Goal: Task Accomplishment & Management: Manage account settings

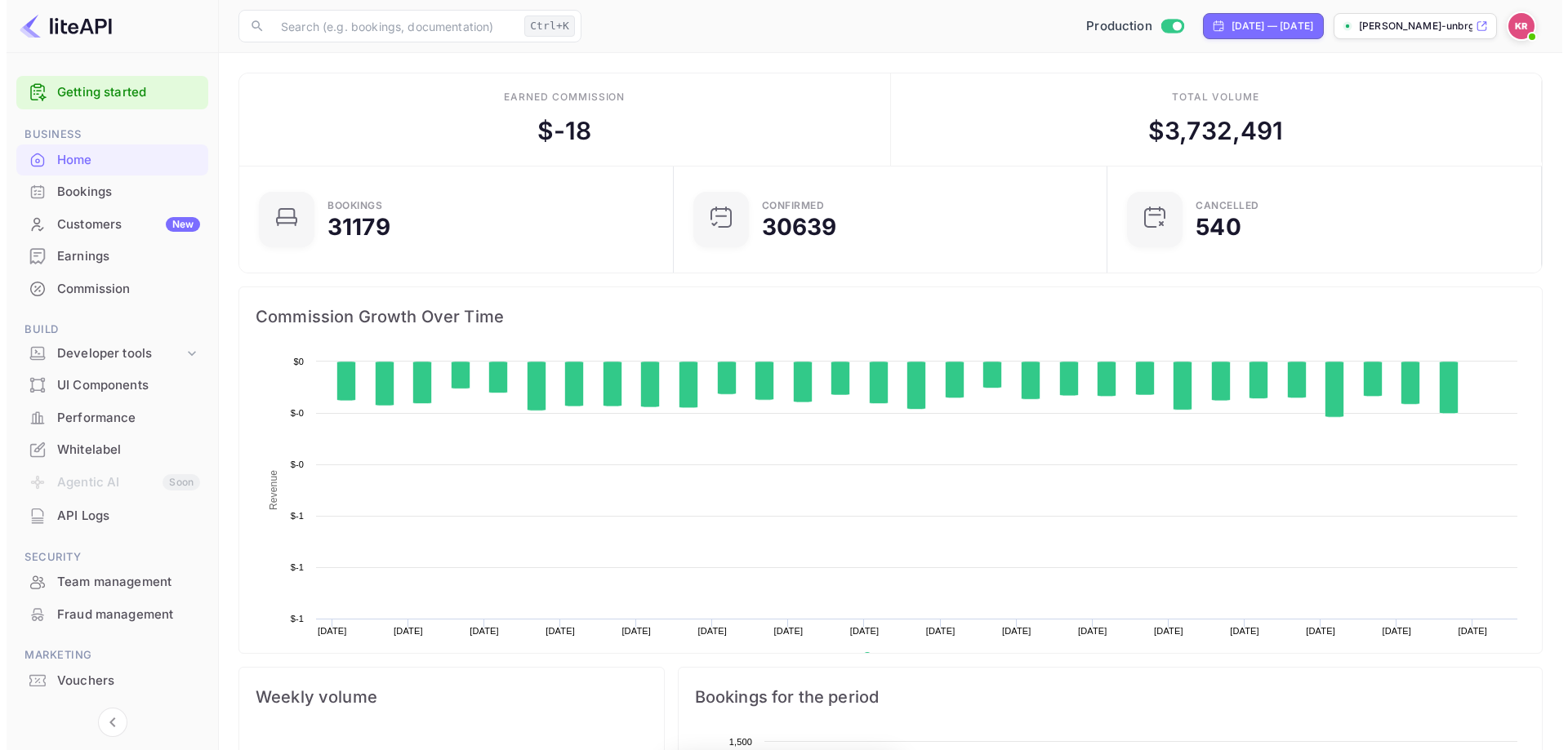
scroll to position [253, 412]
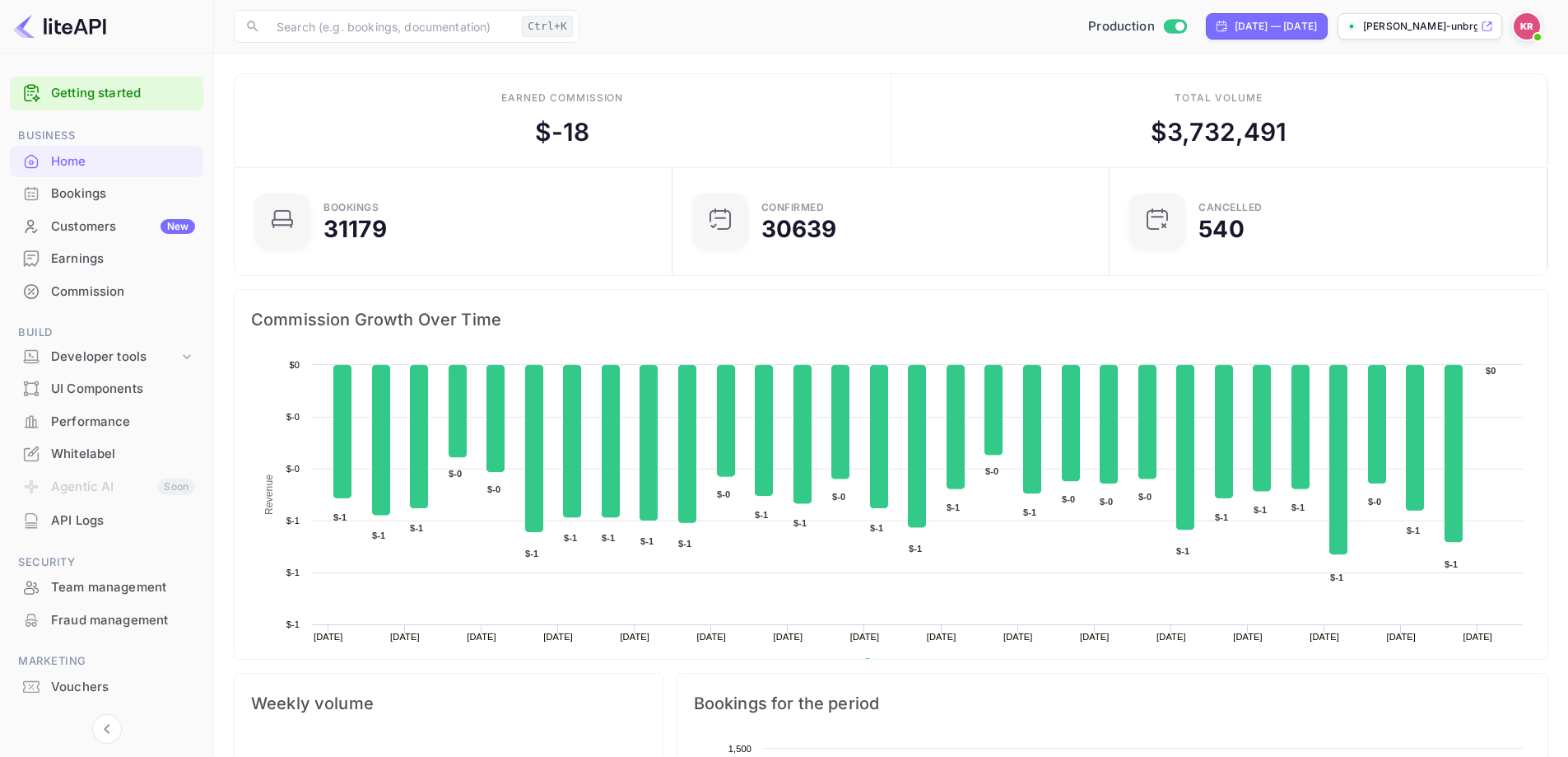
click at [74, 185] on div "Bookings" at bounding box center [123, 194] width 144 height 19
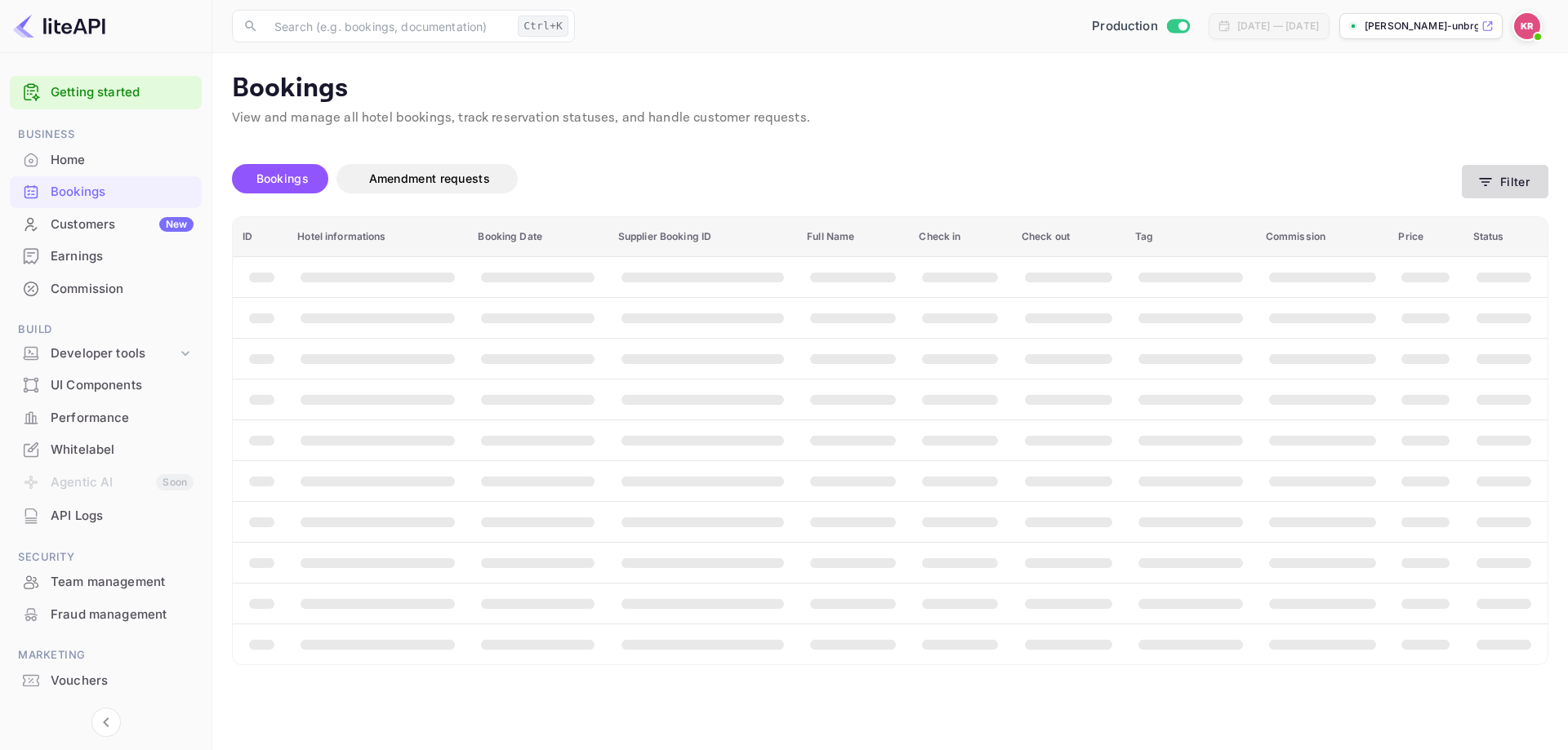
click at [1470, 183] on button "Filter" at bounding box center [1504, 182] width 86 height 34
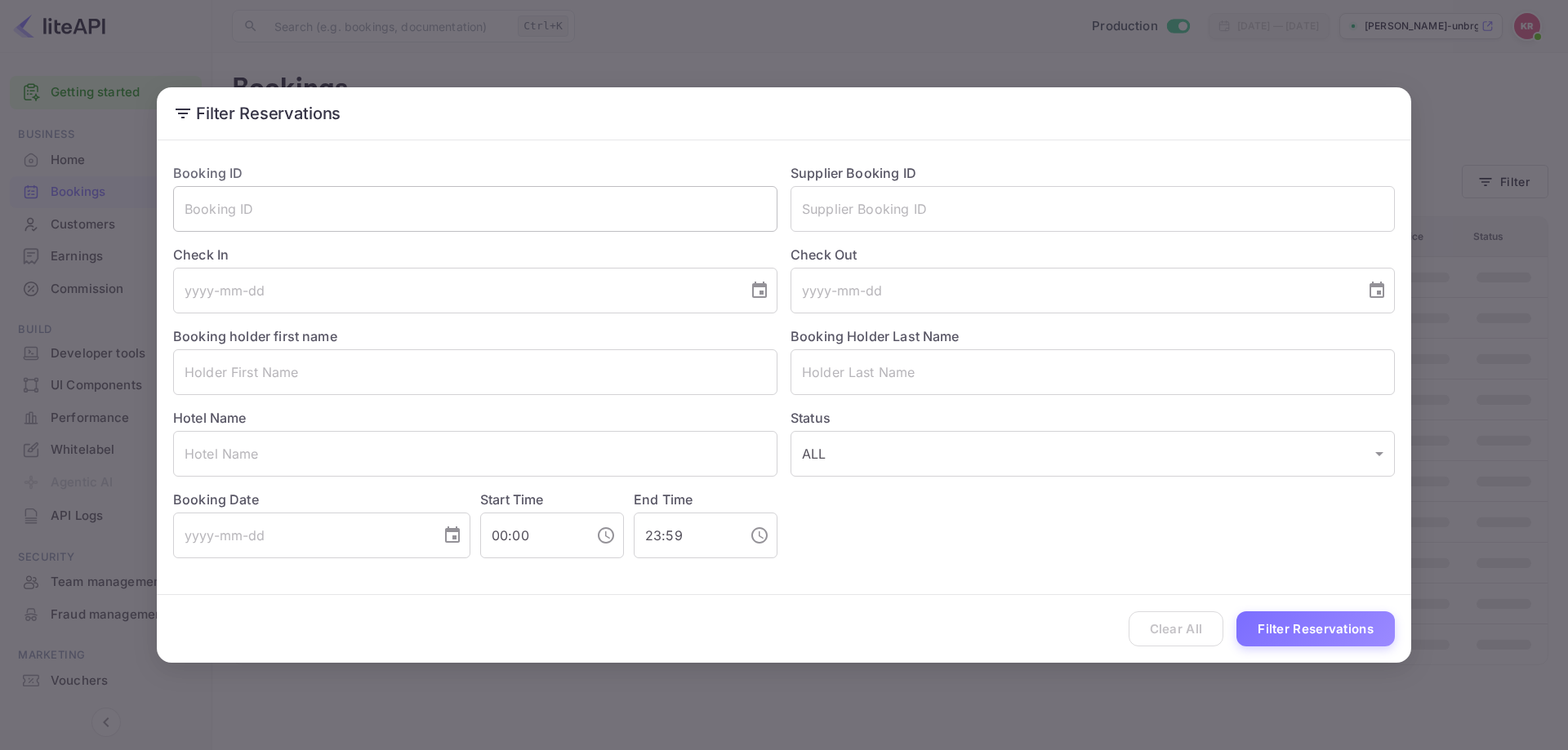
click at [614, 215] on input "text" at bounding box center [475, 209] width 605 height 46
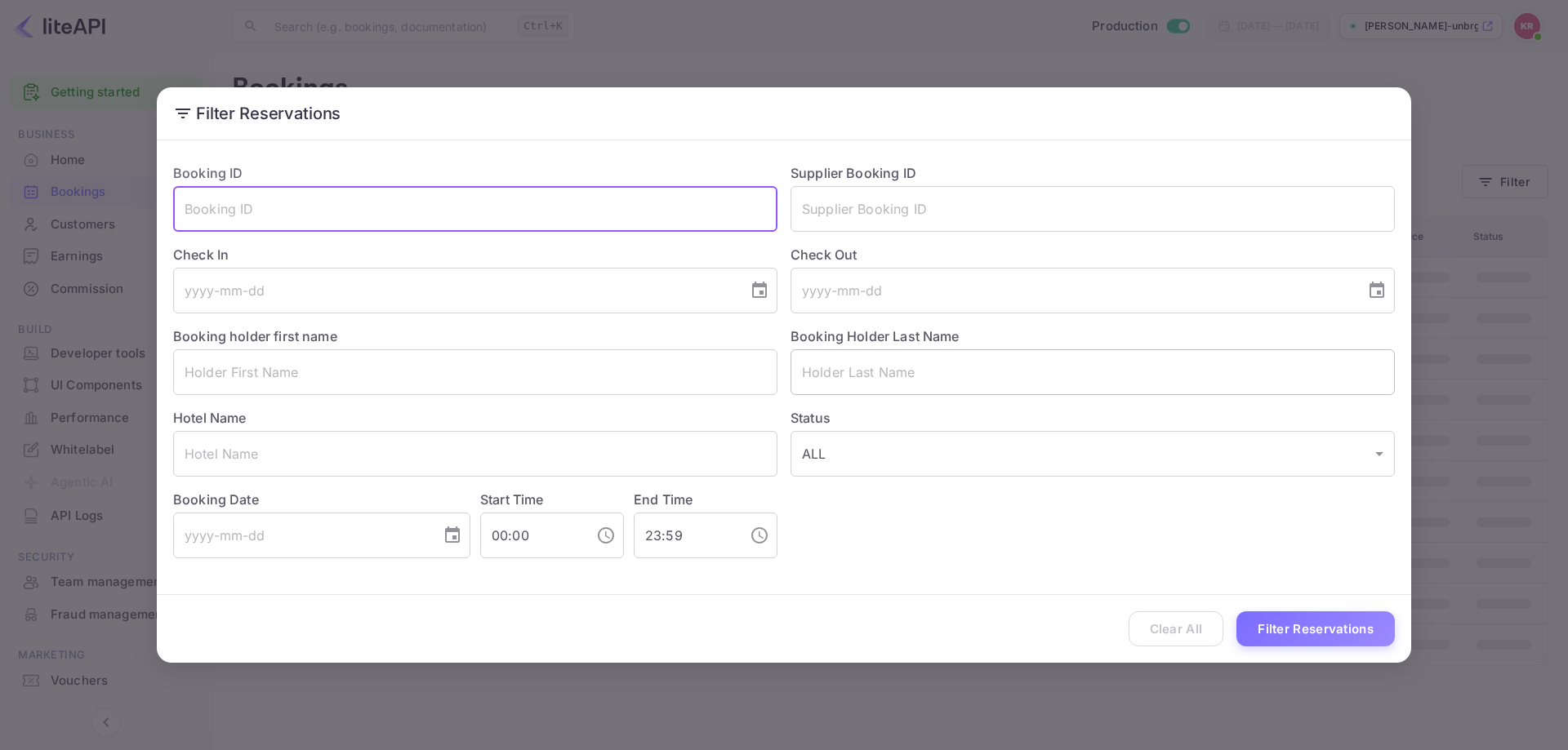
paste input "CdSVdfUwt"
type input "CdSVdfUwt"
click at [1355, 629] on button "Filter Reservations" at bounding box center [1315, 628] width 158 height 35
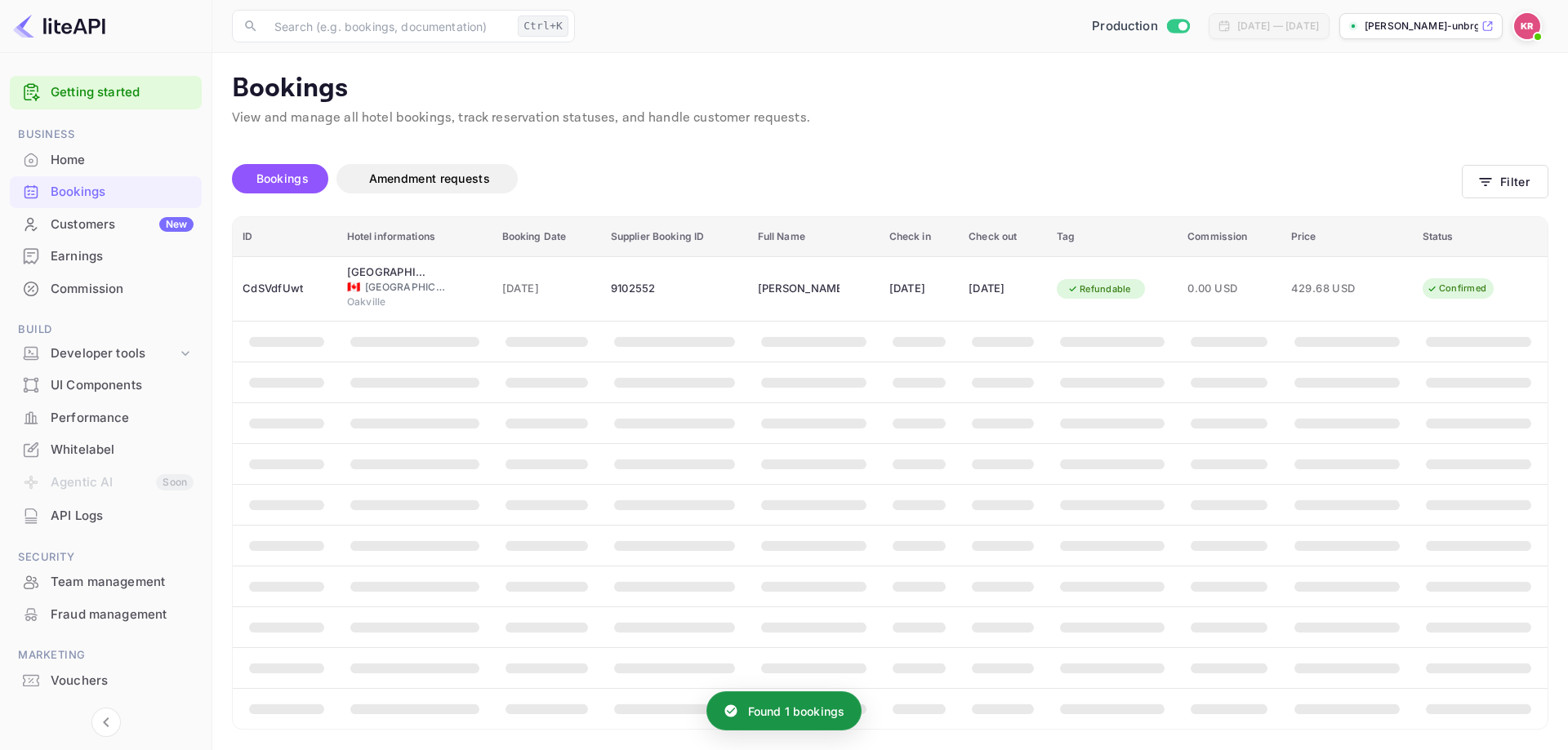
click at [1255, 603] on th "booking table" at bounding box center [1228, 587] width 103 height 41
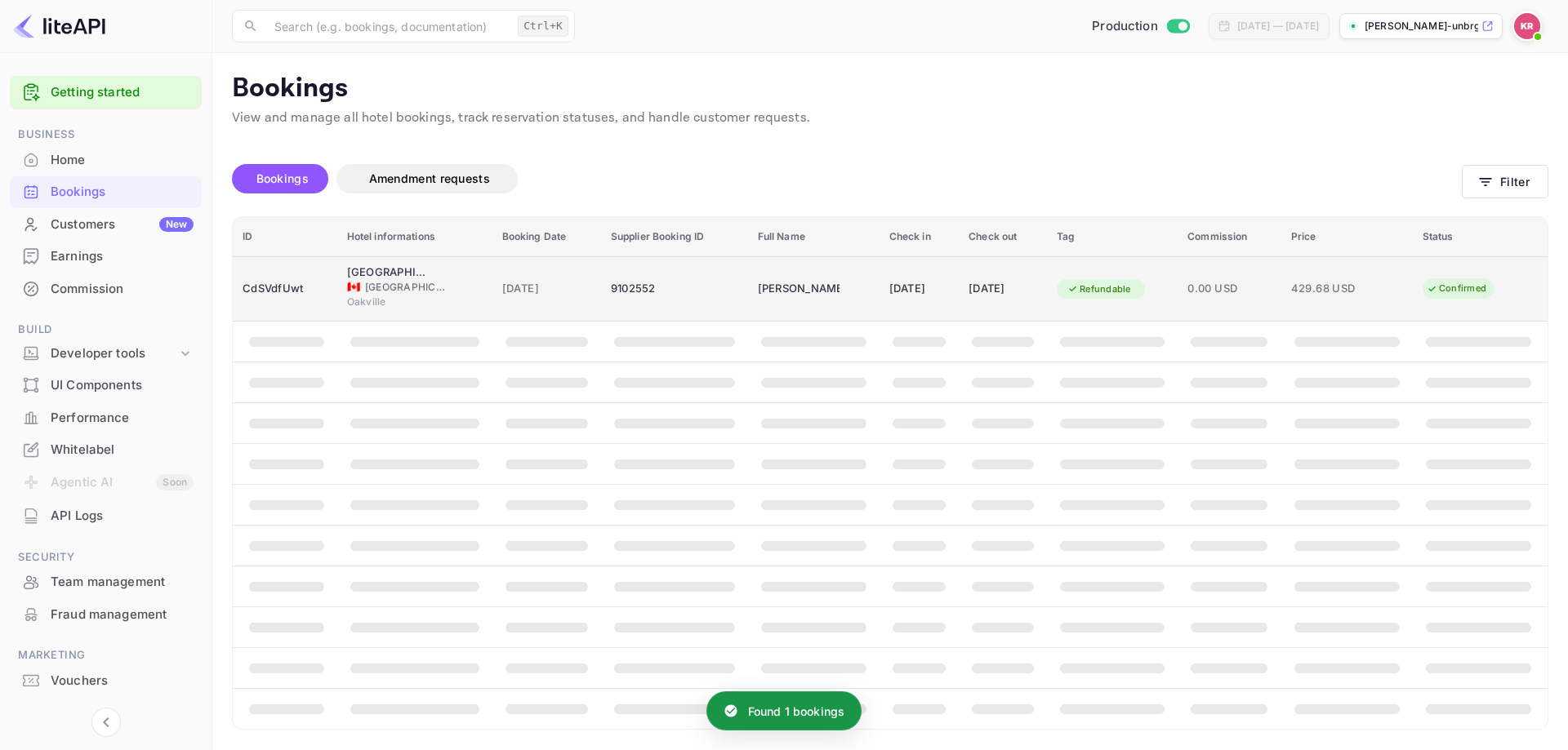
click at [1157, 274] on td "Refundable" at bounding box center [1112, 289] width 131 height 65
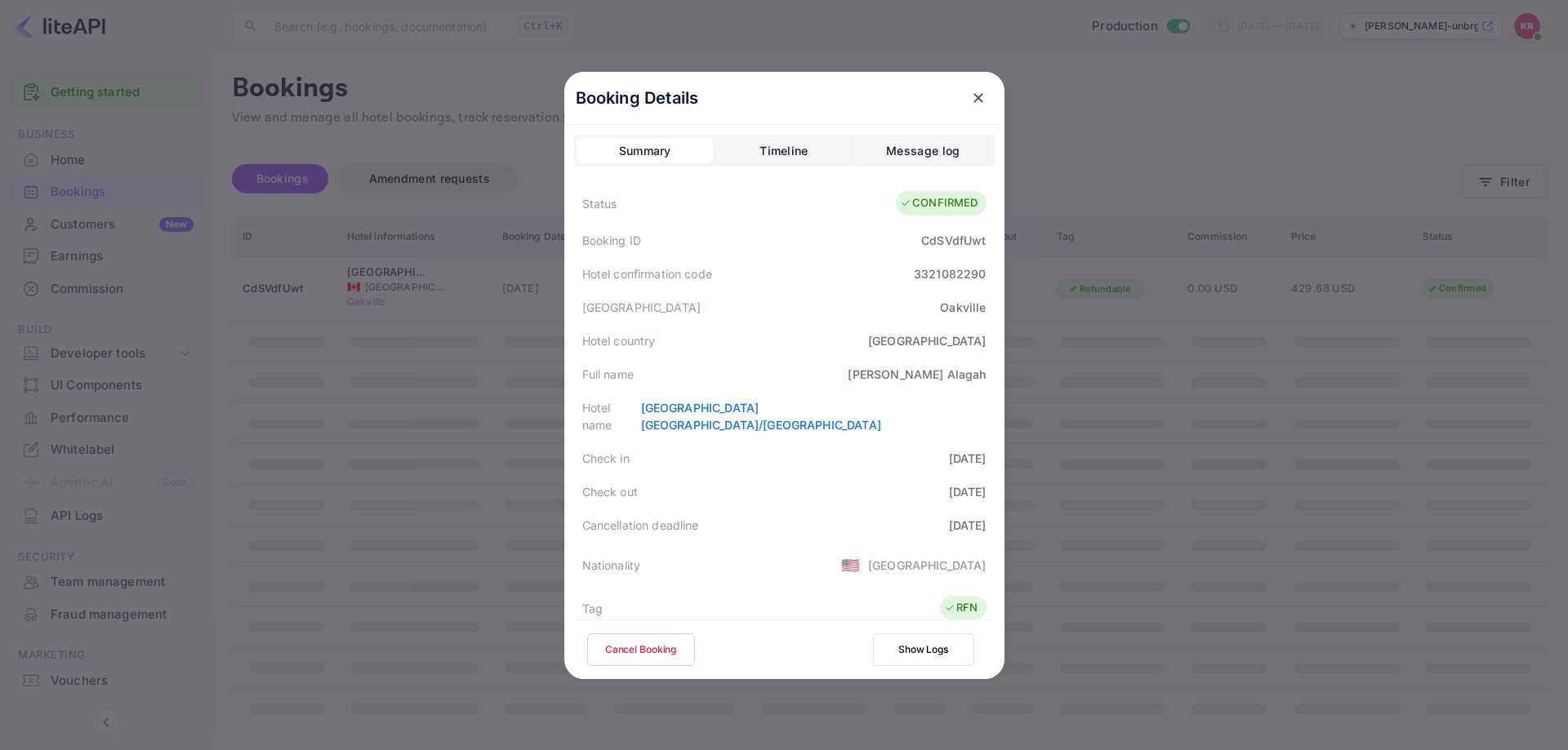
click at [1276, 514] on div at bounding box center [784, 375] width 1568 height 750
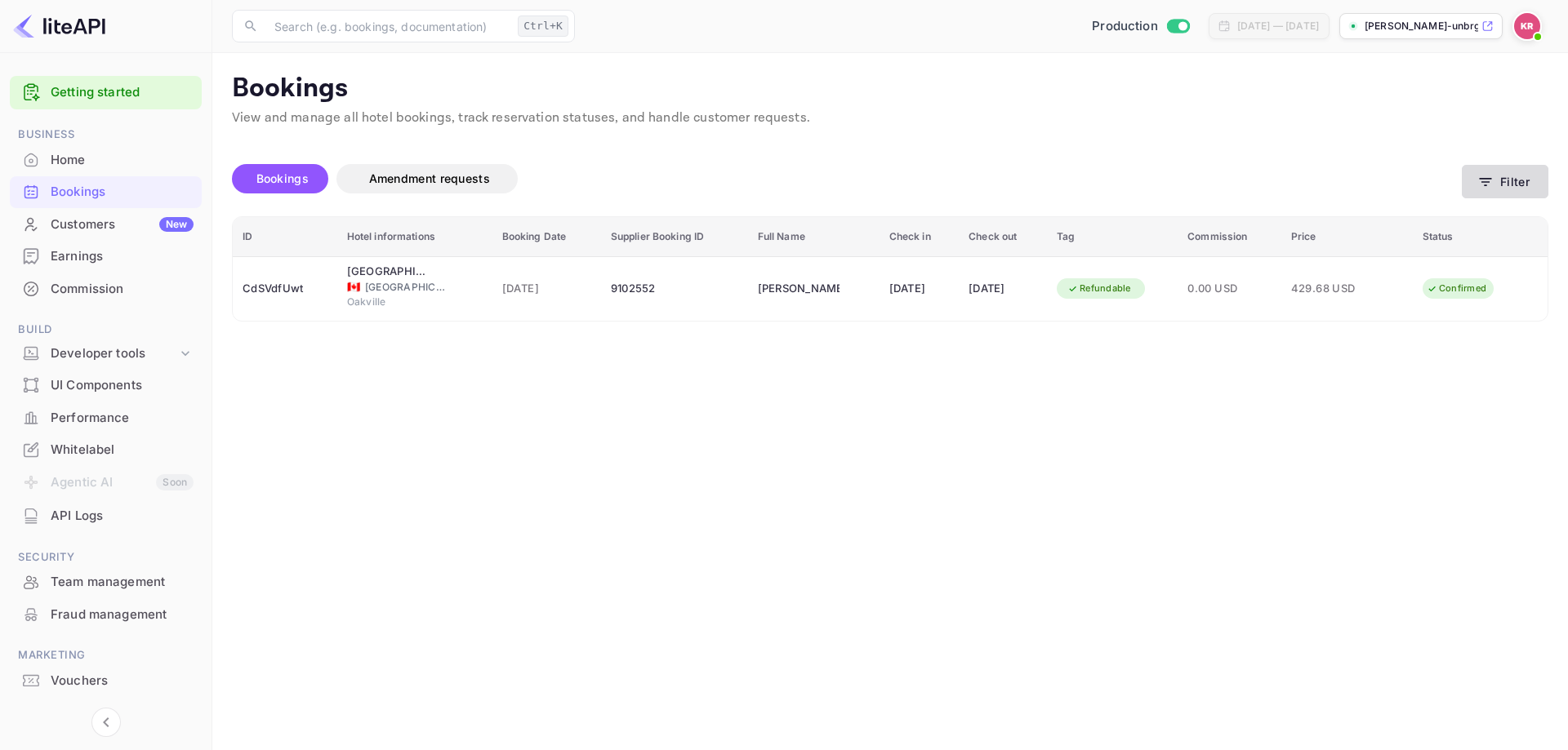
click at [1497, 164] on div "Bookings Amendment requests Filter" at bounding box center [890, 182] width 1316 height 69
click at [1491, 181] on icon "button" at bounding box center [1485, 181] width 16 height 16
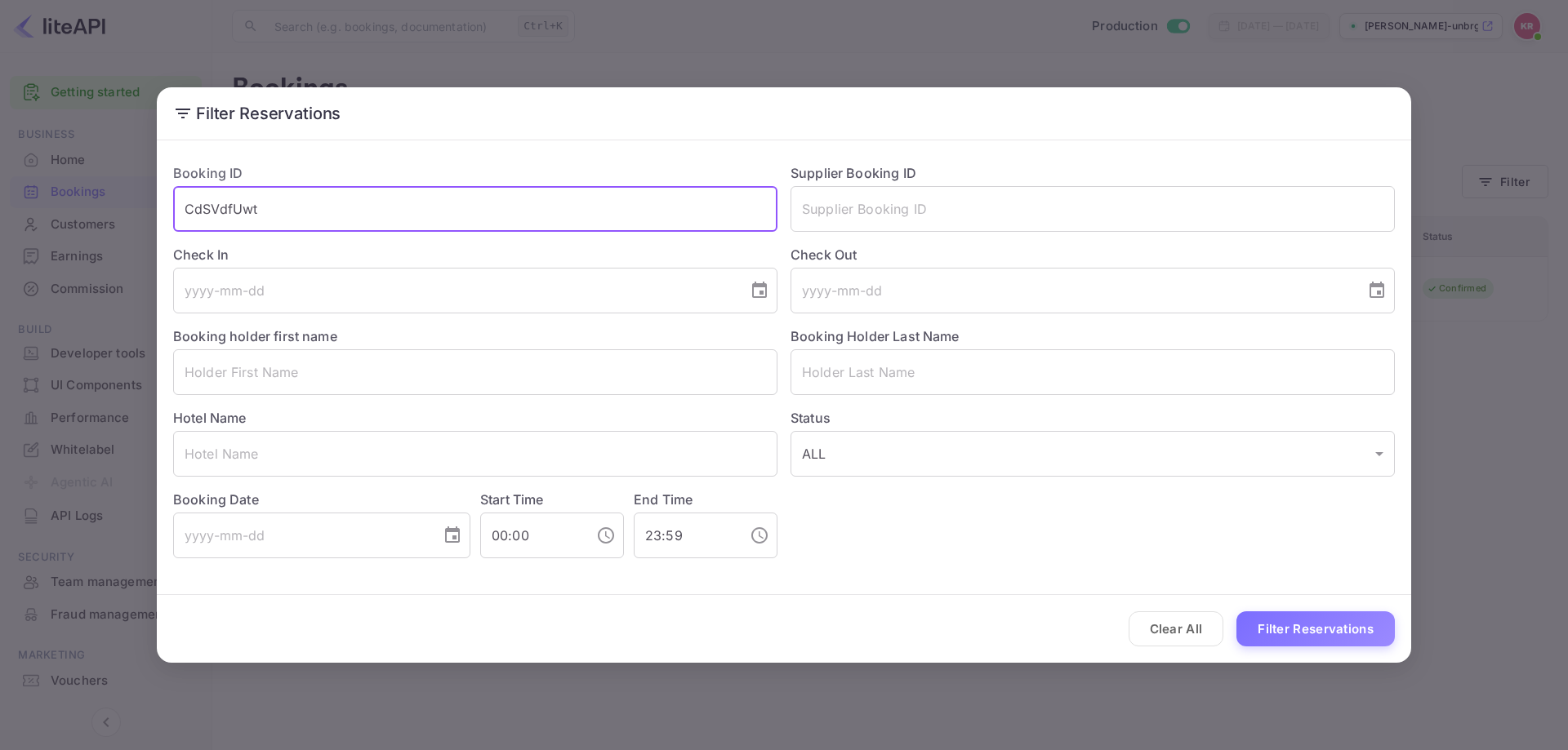
click at [534, 225] on input "CdSVdfUwt" at bounding box center [475, 209] width 605 height 46
paste input "8IznSJDNt"
click at [423, 215] on input "CdSVdfUwt8IznSJDNt" at bounding box center [475, 209] width 605 height 46
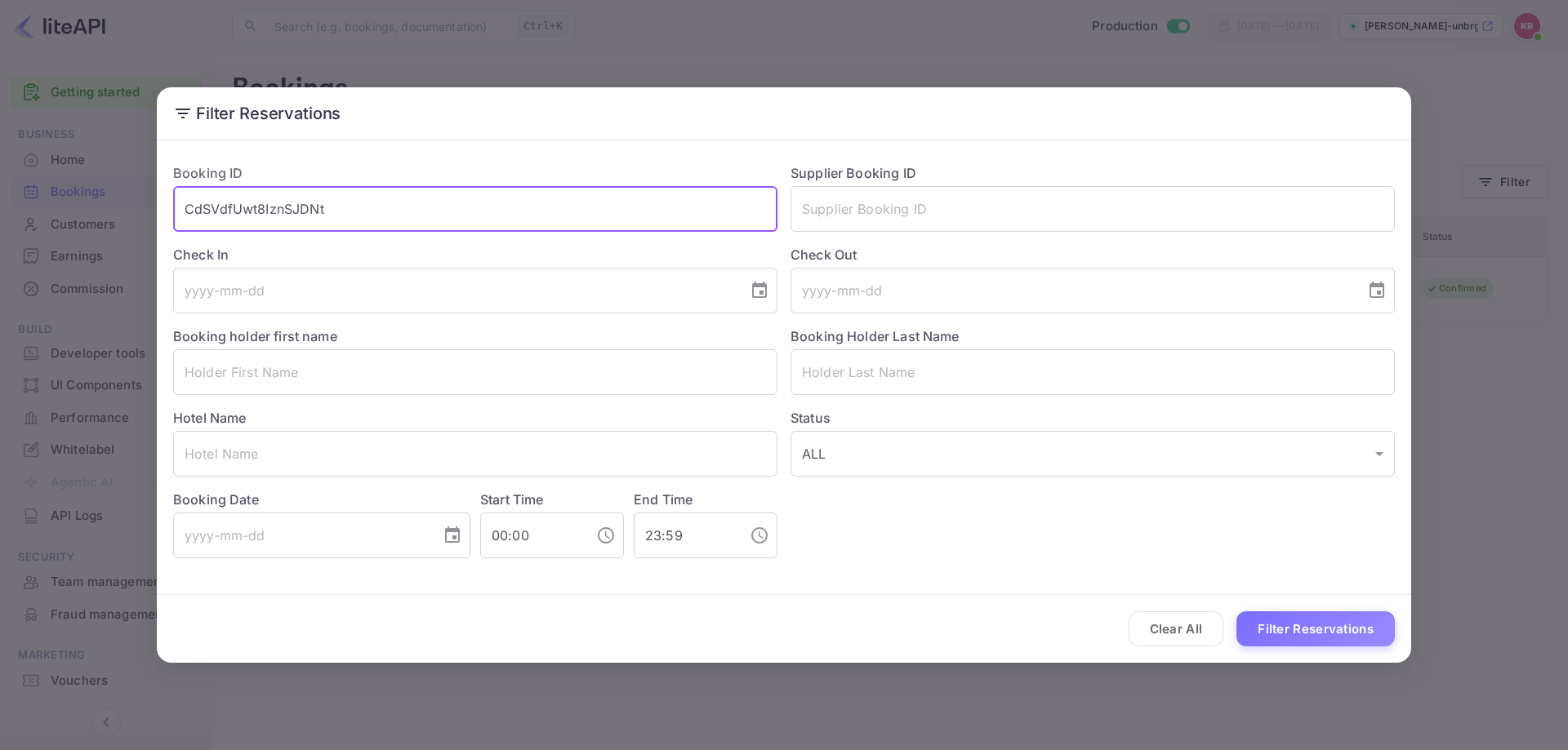
paste input "text"
type input "8IznSJDNt"
click at [1301, 607] on div "Clear All Filter Reservations" at bounding box center [784, 628] width 1254 height 68
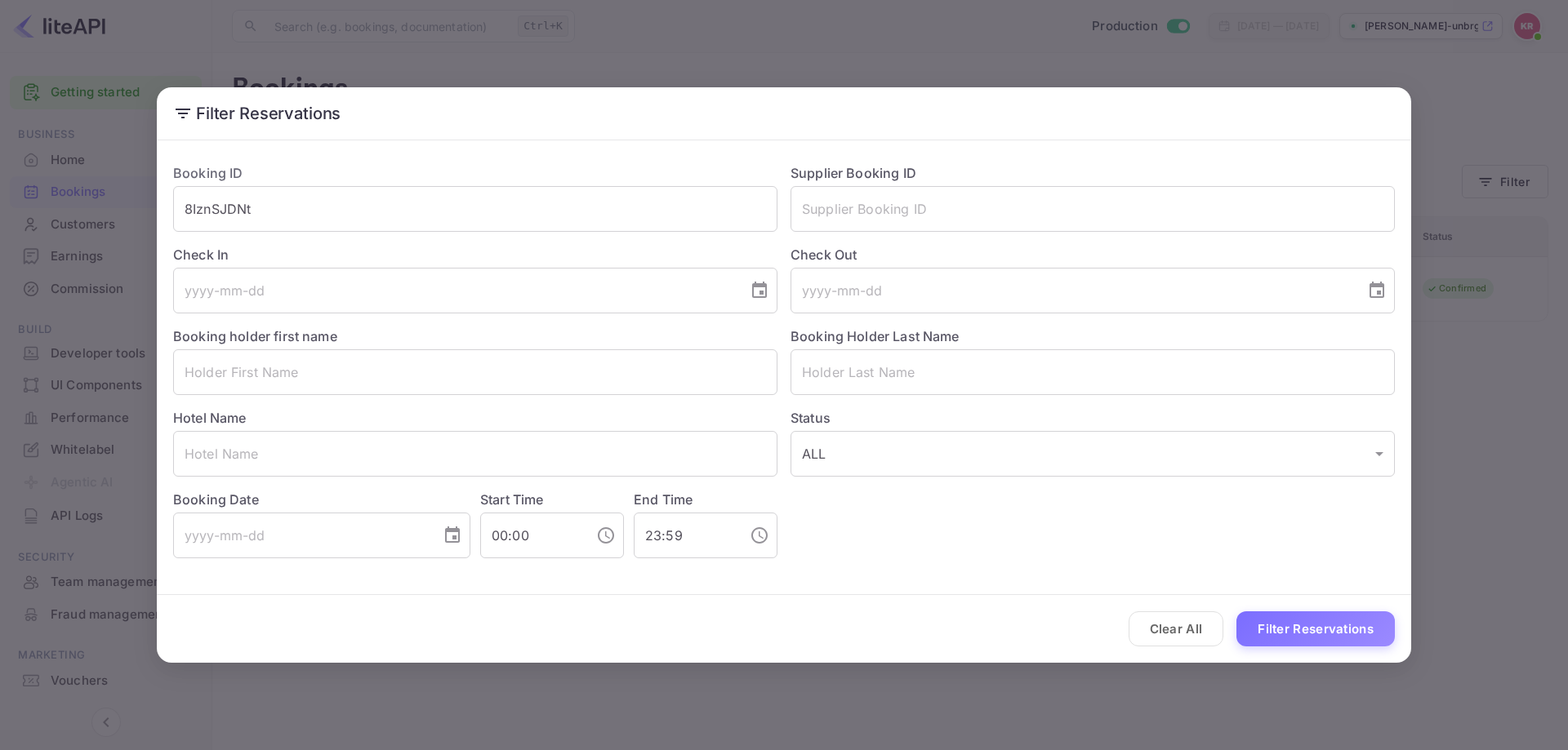
click at [1300, 619] on button "Filter Reservations" at bounding box center [1315, 628] width 158 height 35
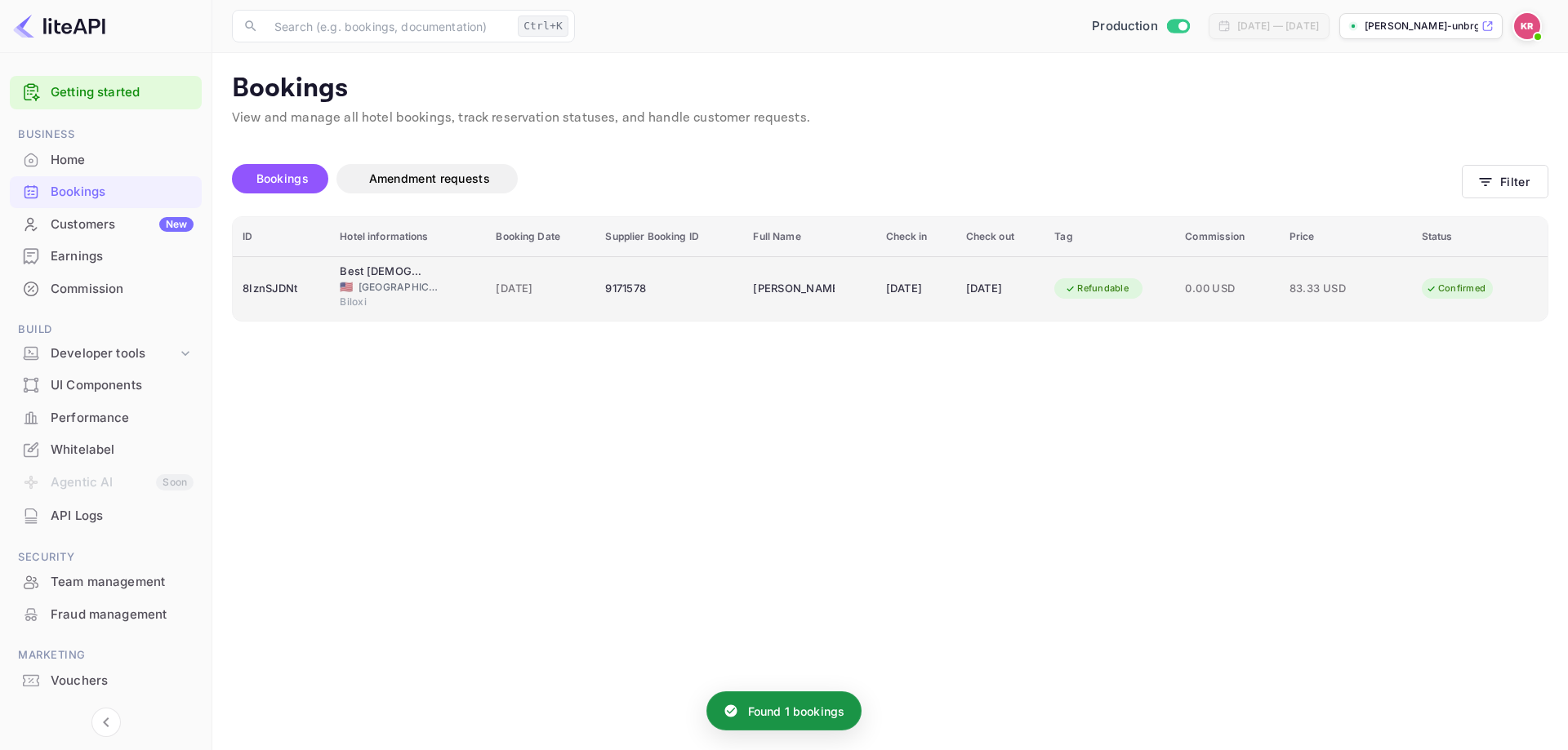
click at [665, 304] on td "9171578" at bounding box center [669, 288] width 148 height 65
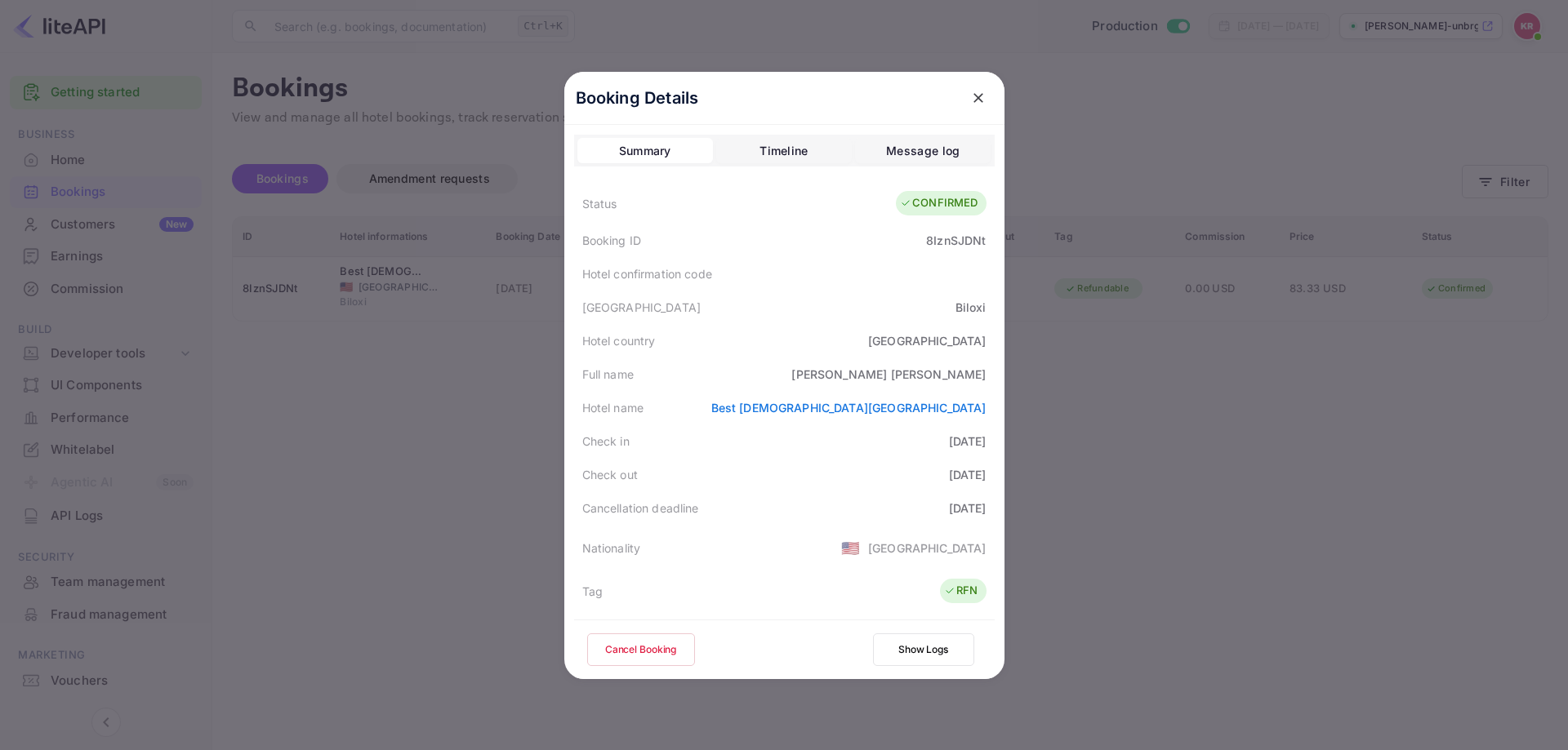
click at [654, 644] on button "Cancel Booking" at bounding box center [641, 649] width 108 height 33
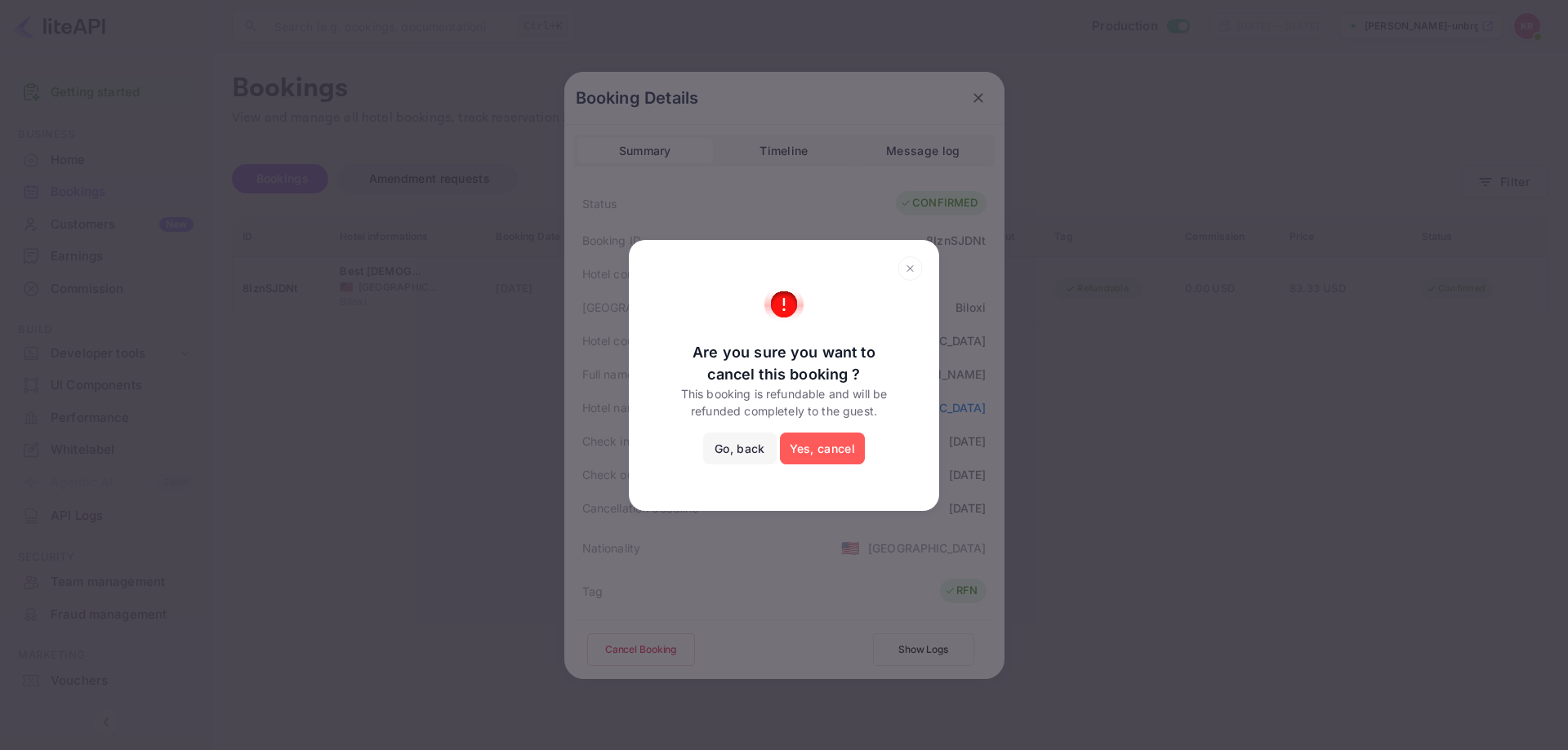
click at [830, 449] on button "Yes, cancel" at bounding box center [822, 448] width 85 height 33
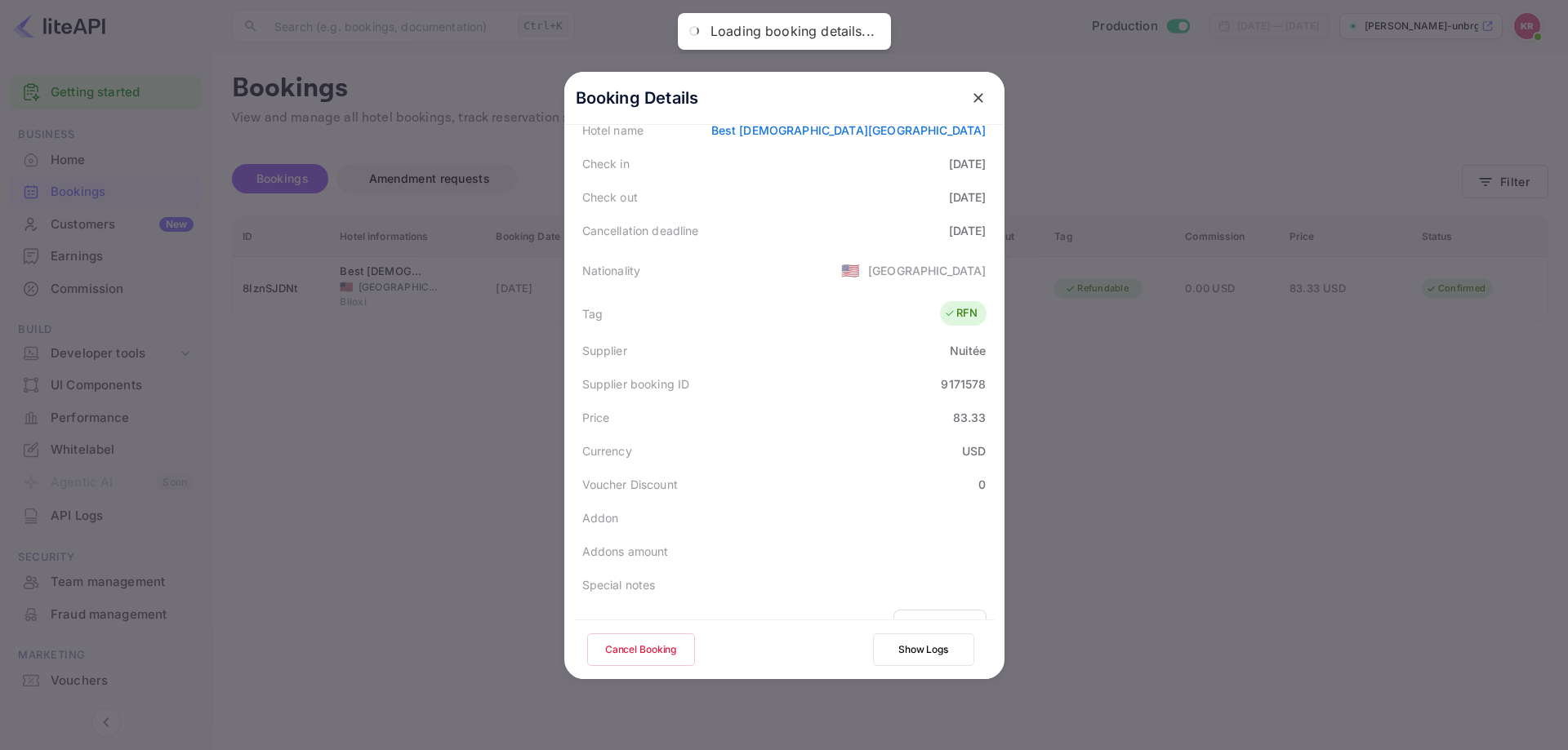
scroll to position [327, 0]
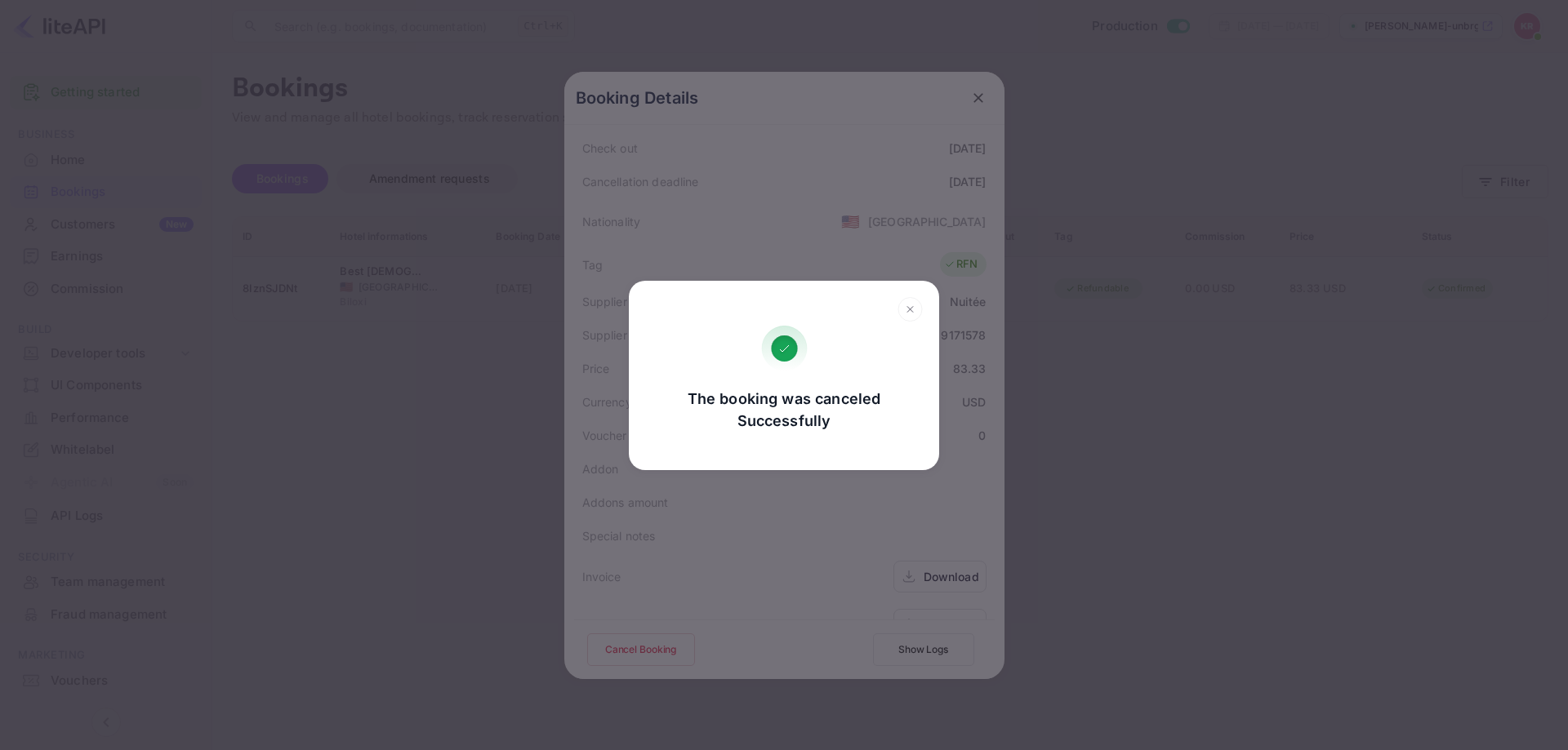
click at [592, 420] on div "The booking was canceled Successfully Go, back Yes, cancel" at bounding box center [784, 375] width 1568 height 750
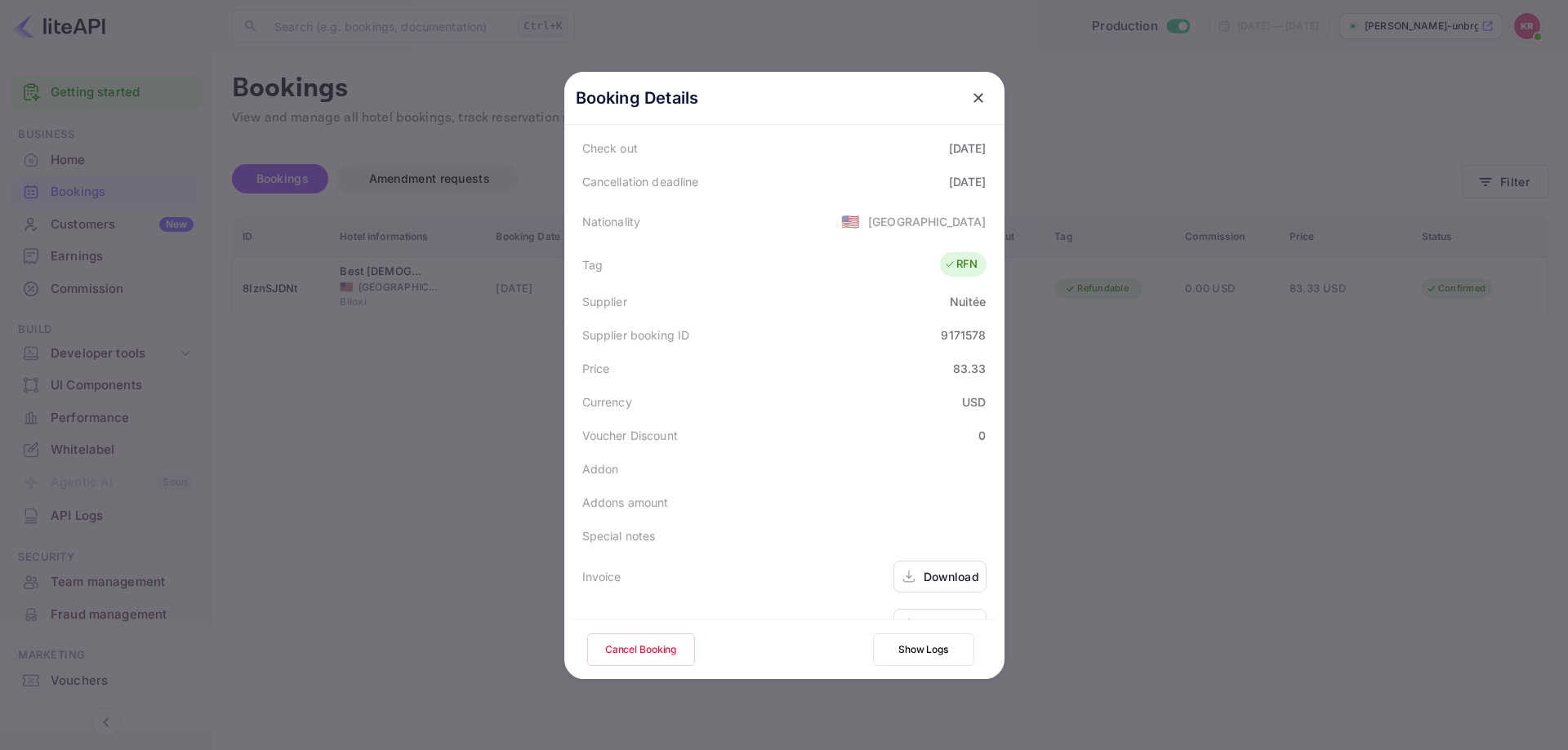
click at [1407, 469] on div at bounding box center [784, 375] width 1568 height 750
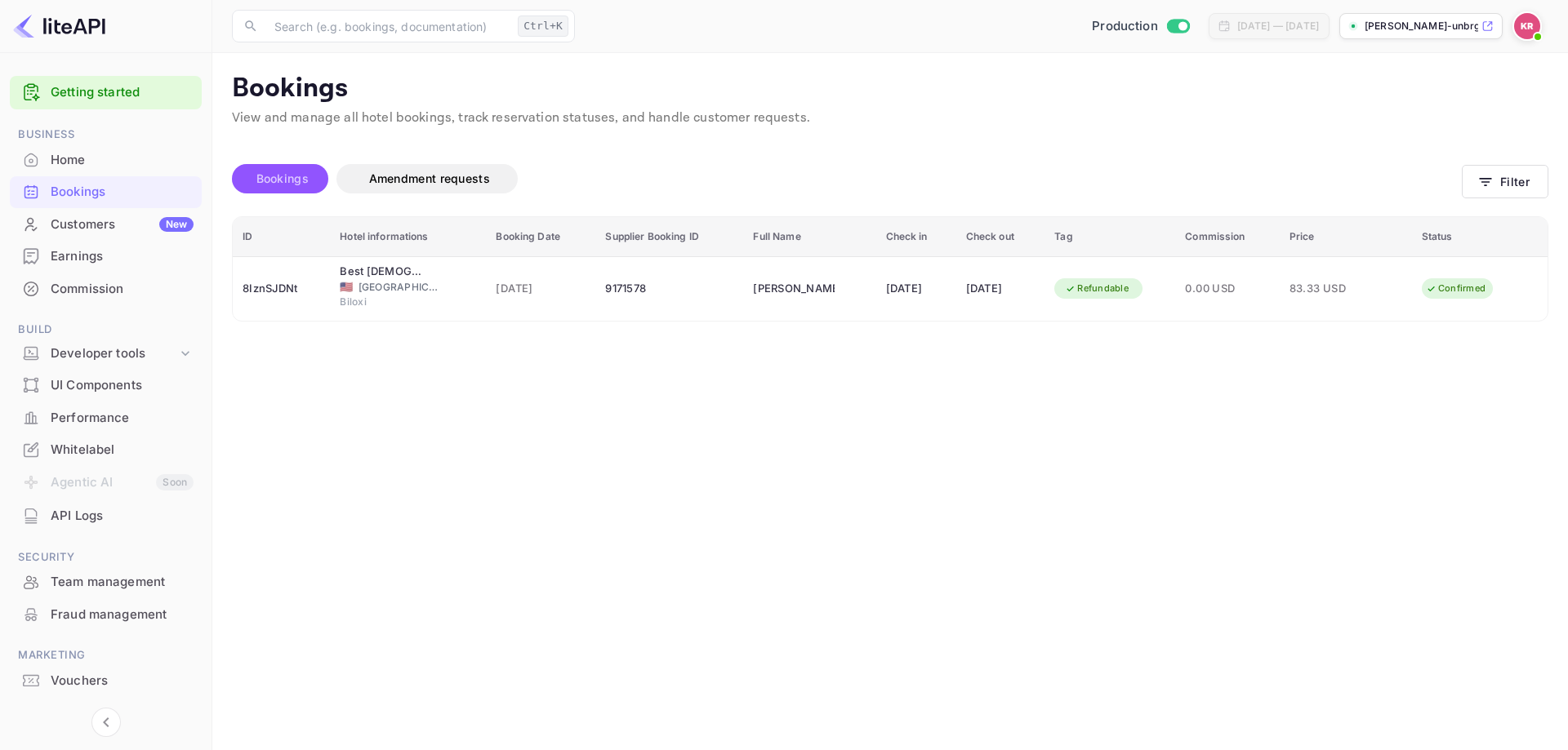
click at [285, 176] on span "Bookings" at bounding box center [283, 178] width 52 height 14
click at [1470, 188] on button "Filter" at bounding box center [1504, 182] width 86 height 34
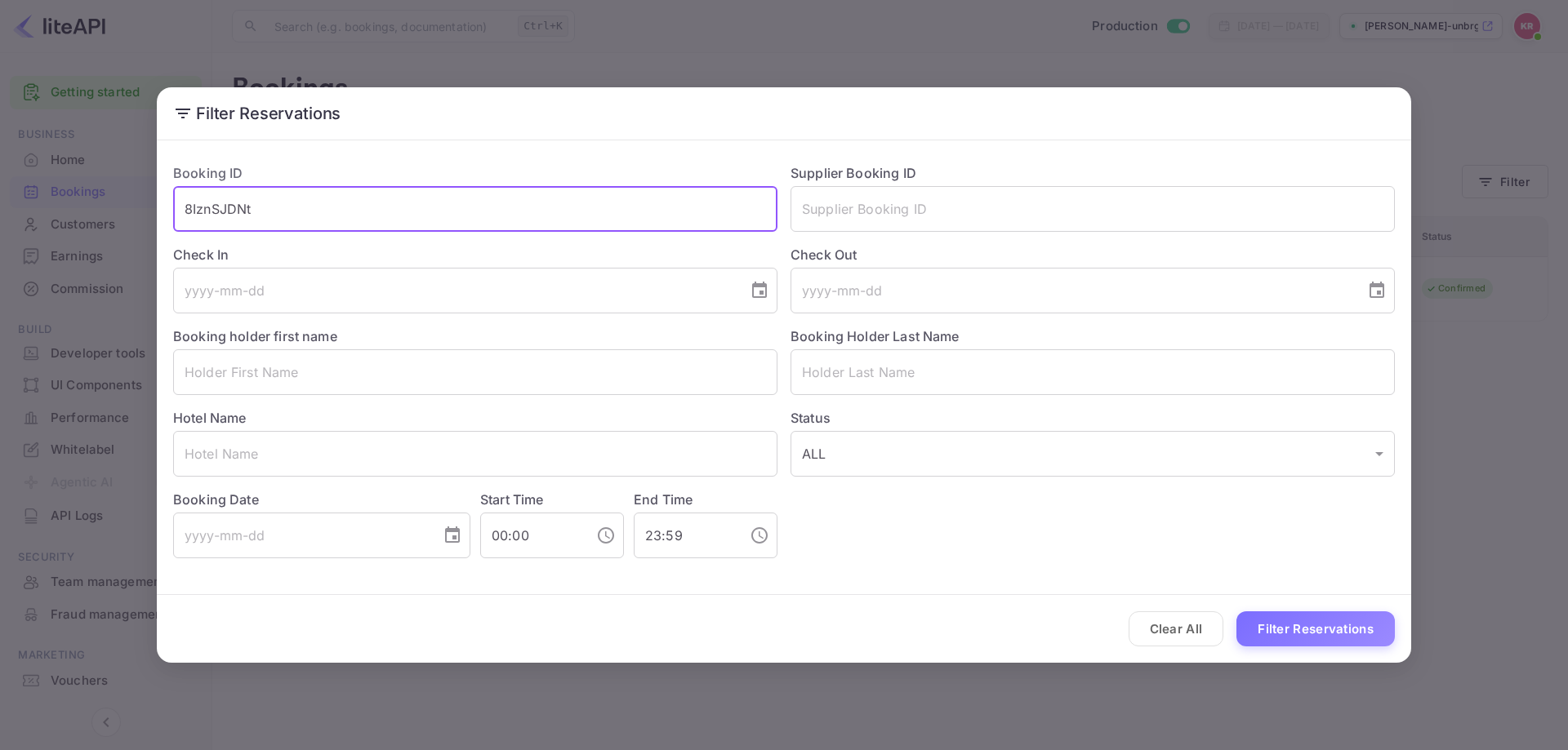
click at [233, 209] on input "8IznSJDNt" at bounding box center [475, 209] width 605 height 46
click at [236, 209] on input "8IznSJDNt" at bounding box center [475, 209] width 605 height 46
click at [1301, 620] on button "Filter Reservations" at bounding box center [1315, 628] width 158 height 35
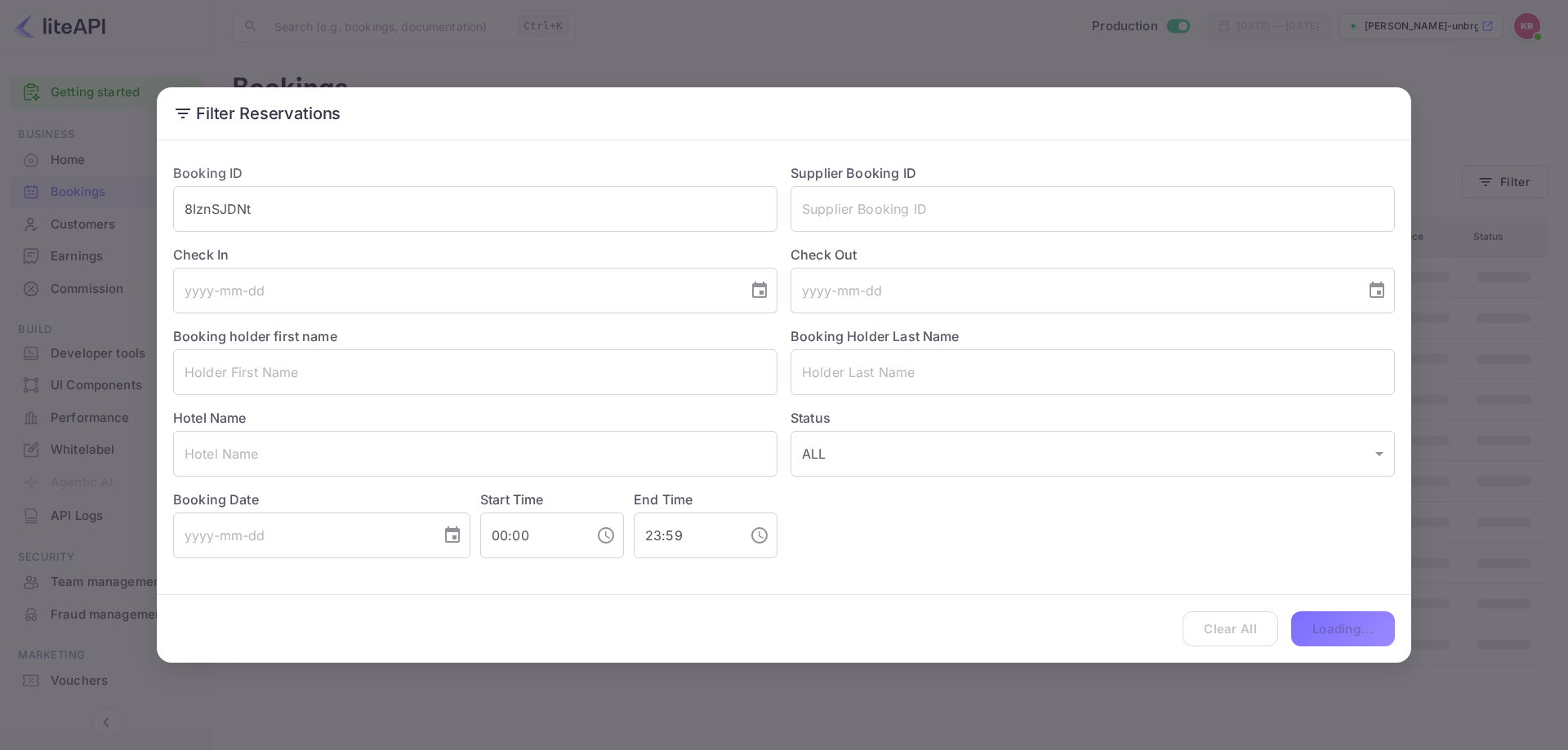
click at [1275, 623] on div "Clear All Loading..." at bounding box center [784, 628] width 1254 height 68
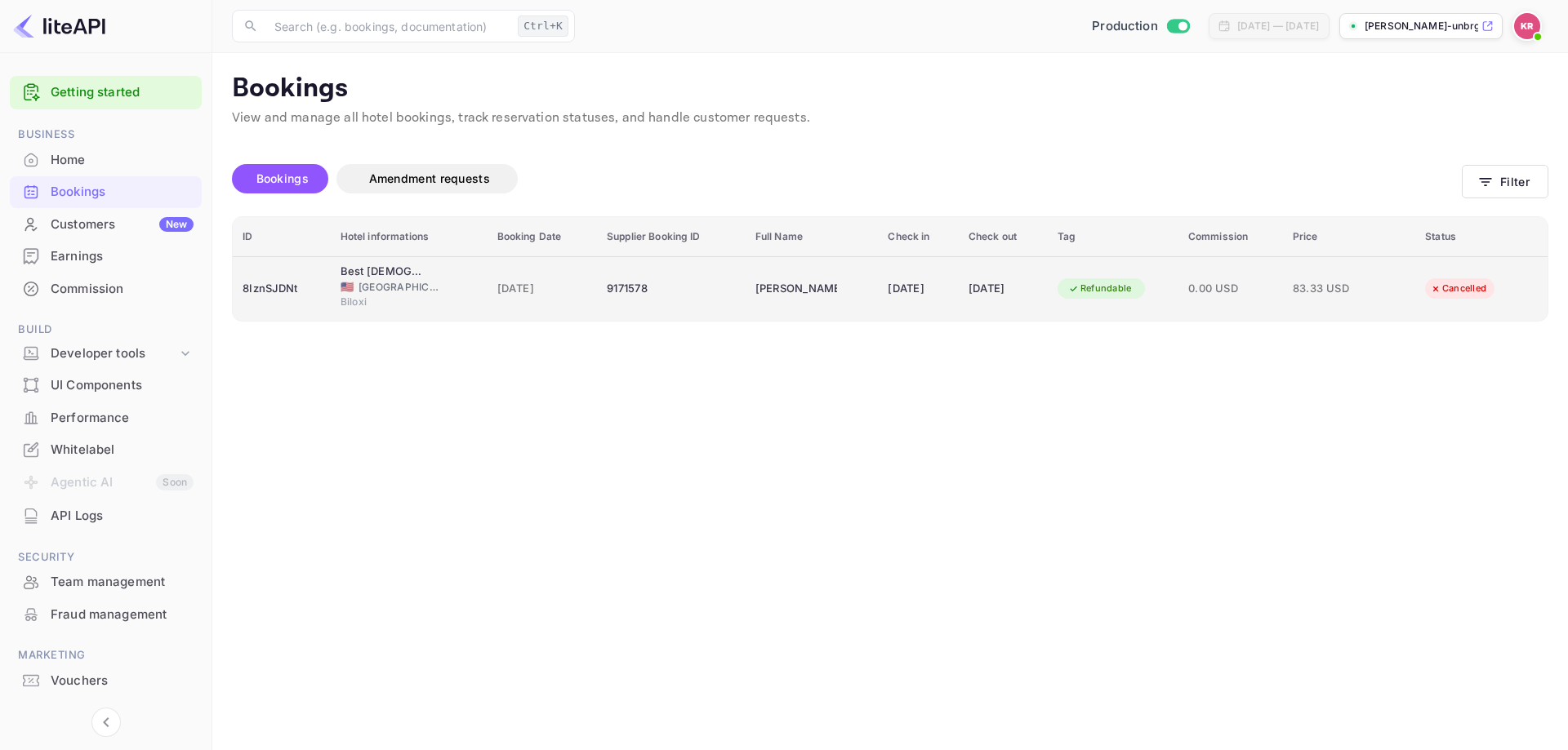
click at [814, 281] on div "[PERSON_NAME]" at bounding box center [796, 288] width 81 height 26
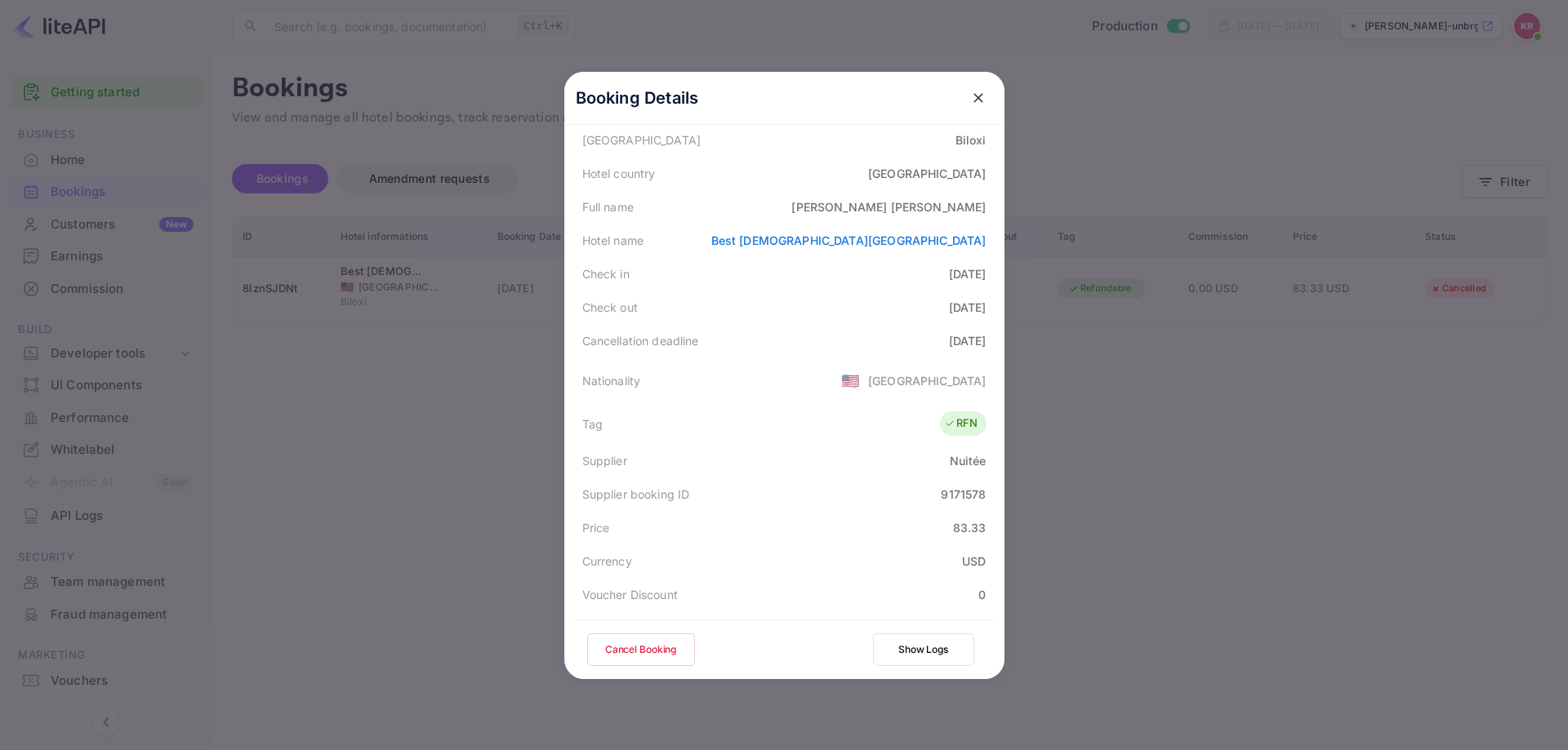
scroll to position [199, 0]
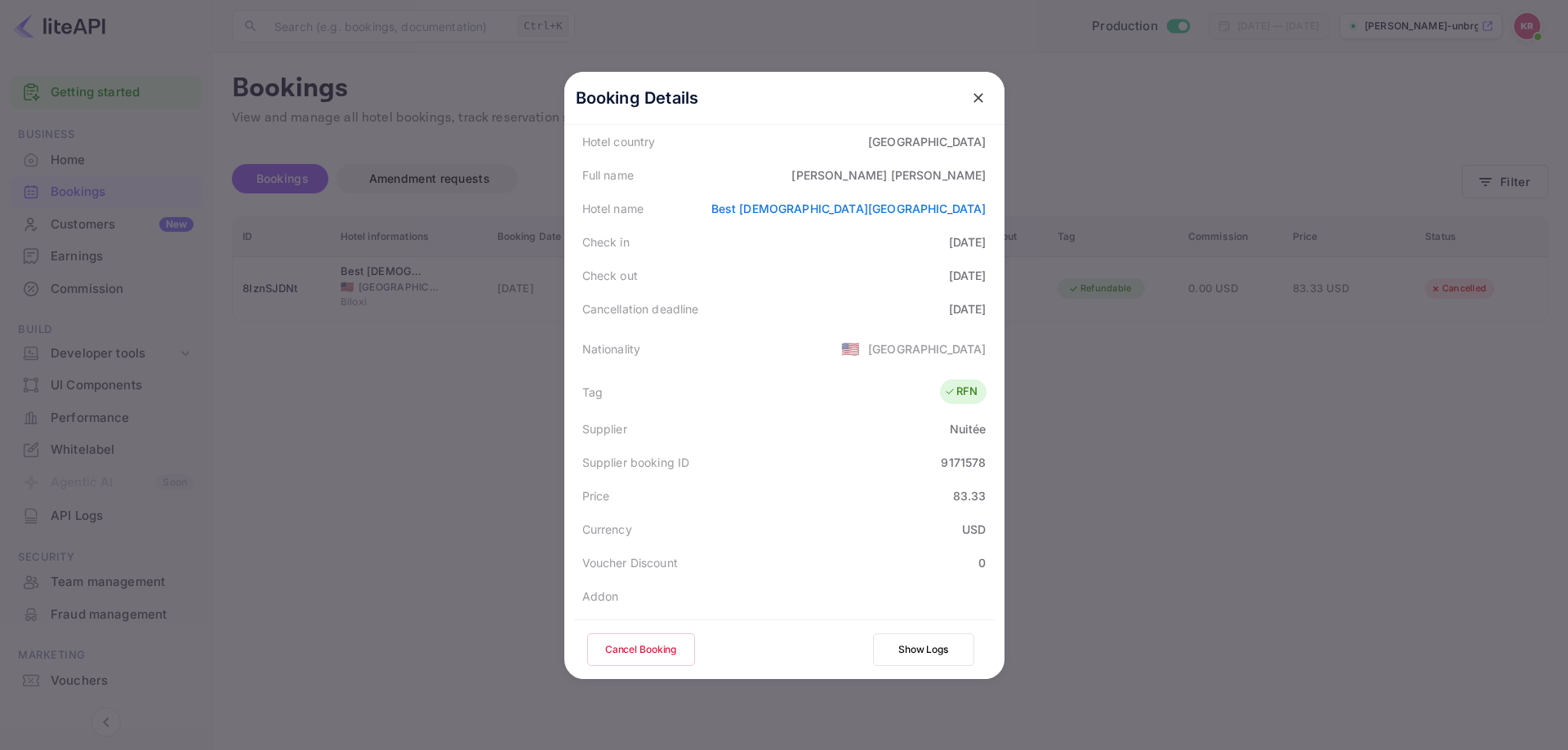
click at [1267, 386] on div at bounding box center [784, 375] width 1568 height 750
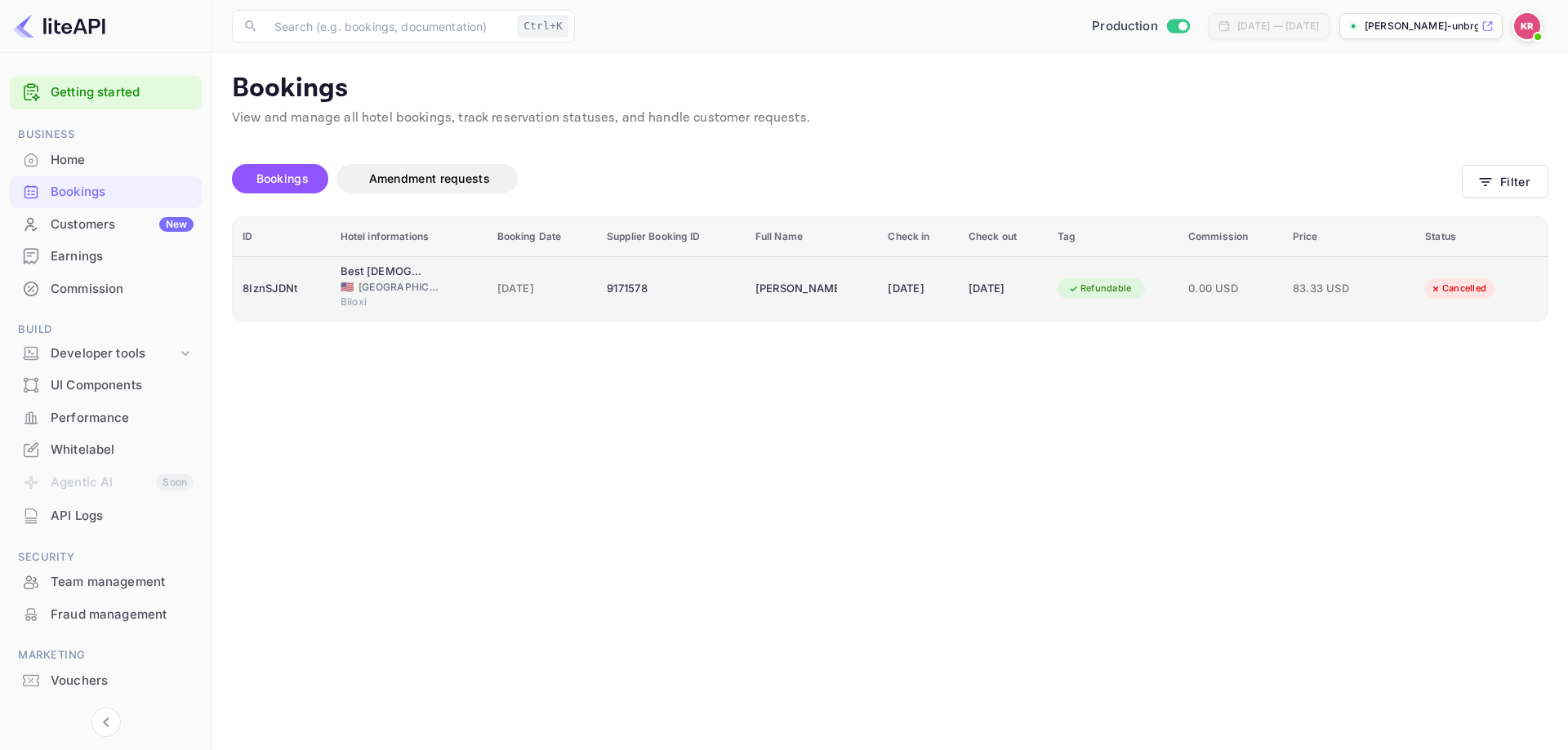
click at [937, 294] on div "[DATE]" at bounding box center [917, 288] width 60 height 26
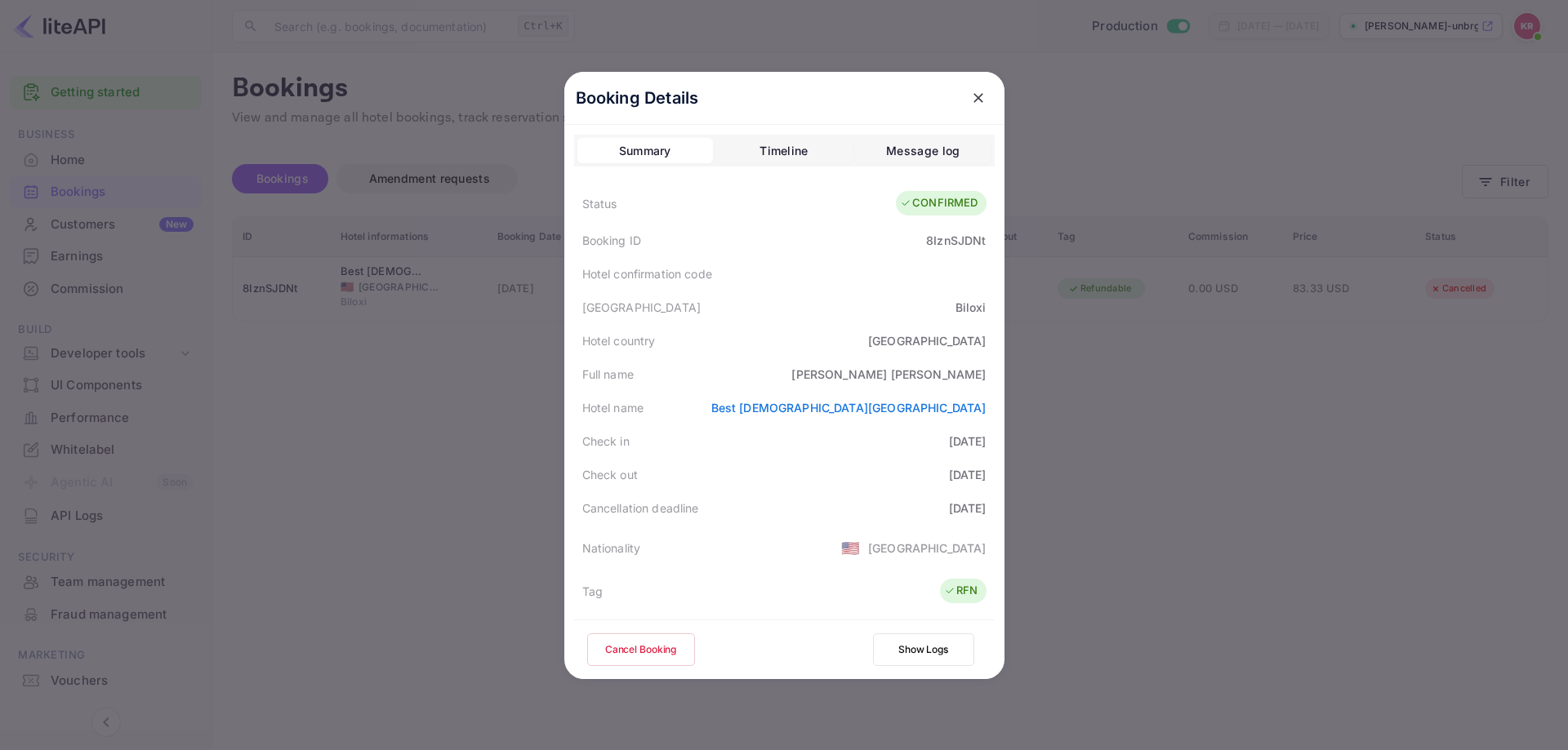
click at [312, 498] on div at bounding box center [784, 375] width 1568 height 750
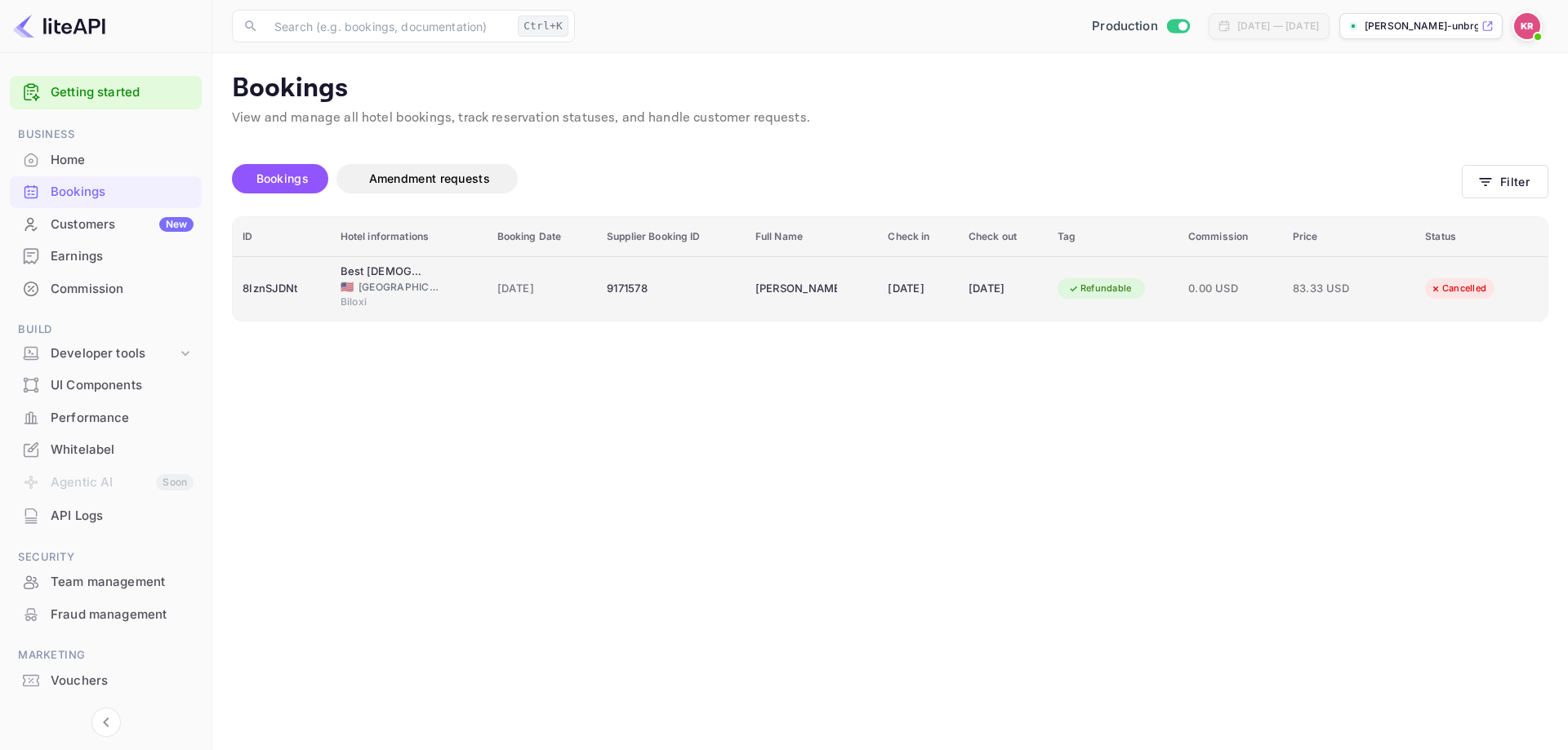
click at [764, 277] on div "[PERSON_NAME]" at bounding box center [796, 288] width 81 height 26
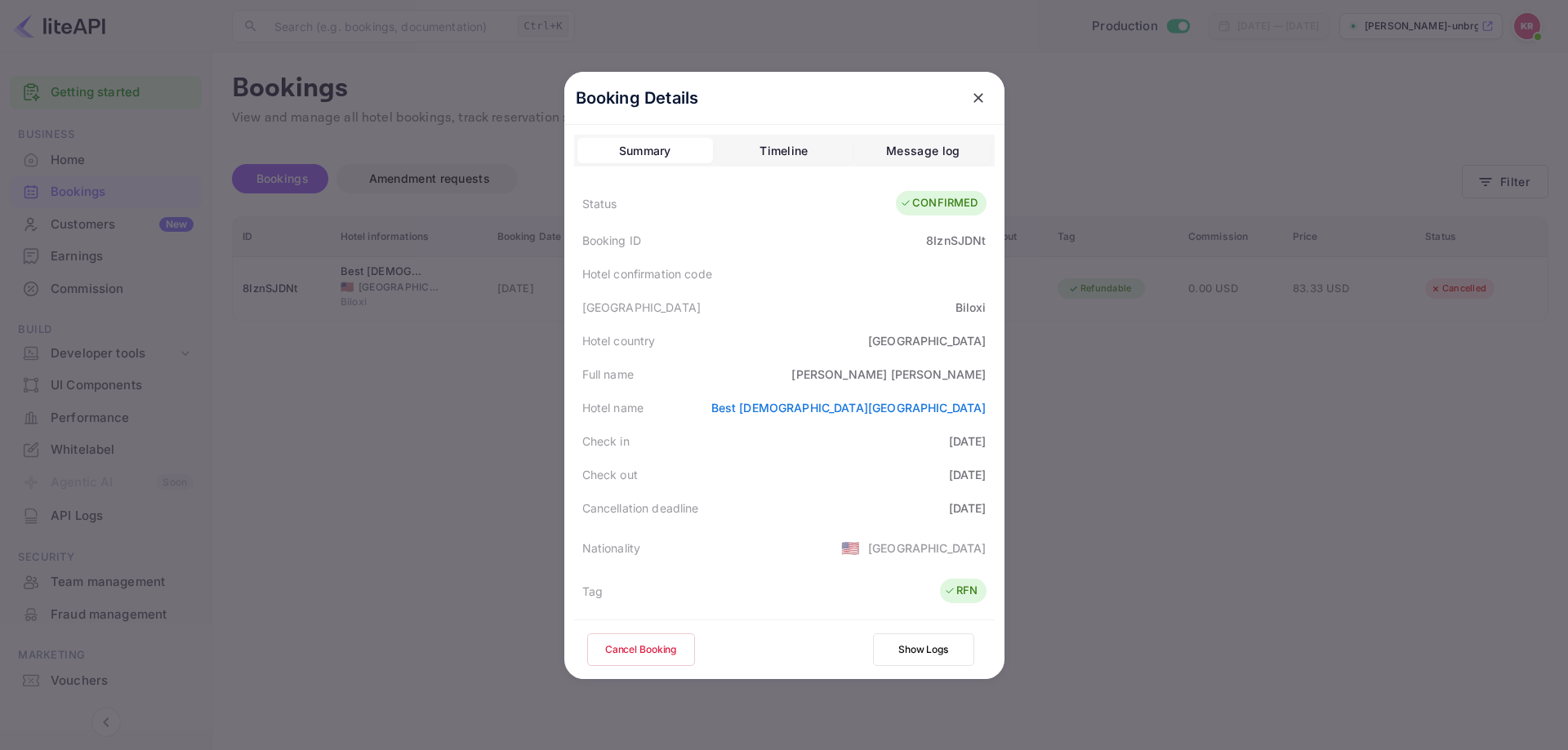
click at [958, 235] on div "8IznSJDNt" at bounding box center [955, 241] width 60 height 17
copy div "8IznSJDNt"
click at [1303, 440] on div at bounding box center [784, 375] width 1568 height 750
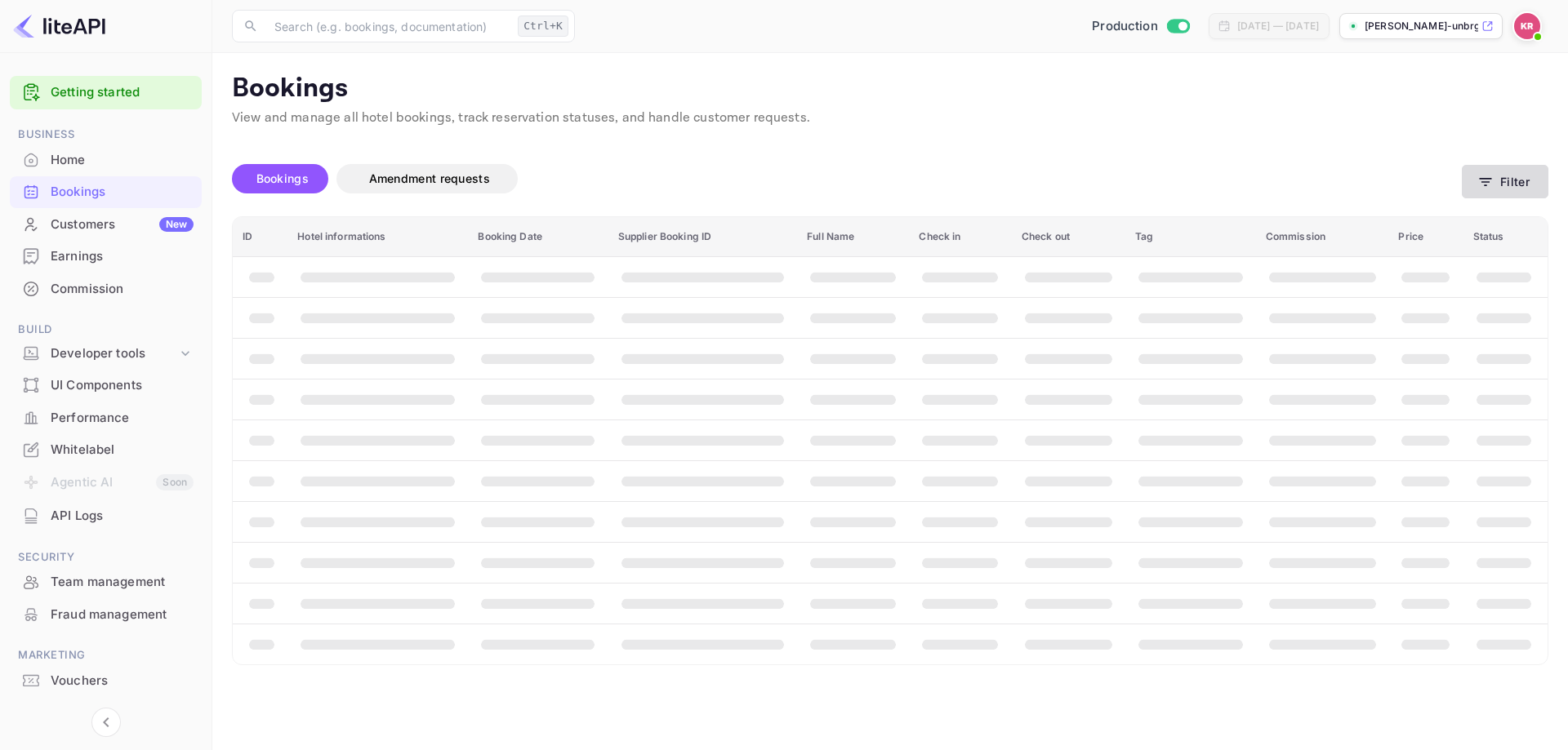
click at [1505, 190] on button "Filter" at bounding box center [1504, 182] width 86 height 34
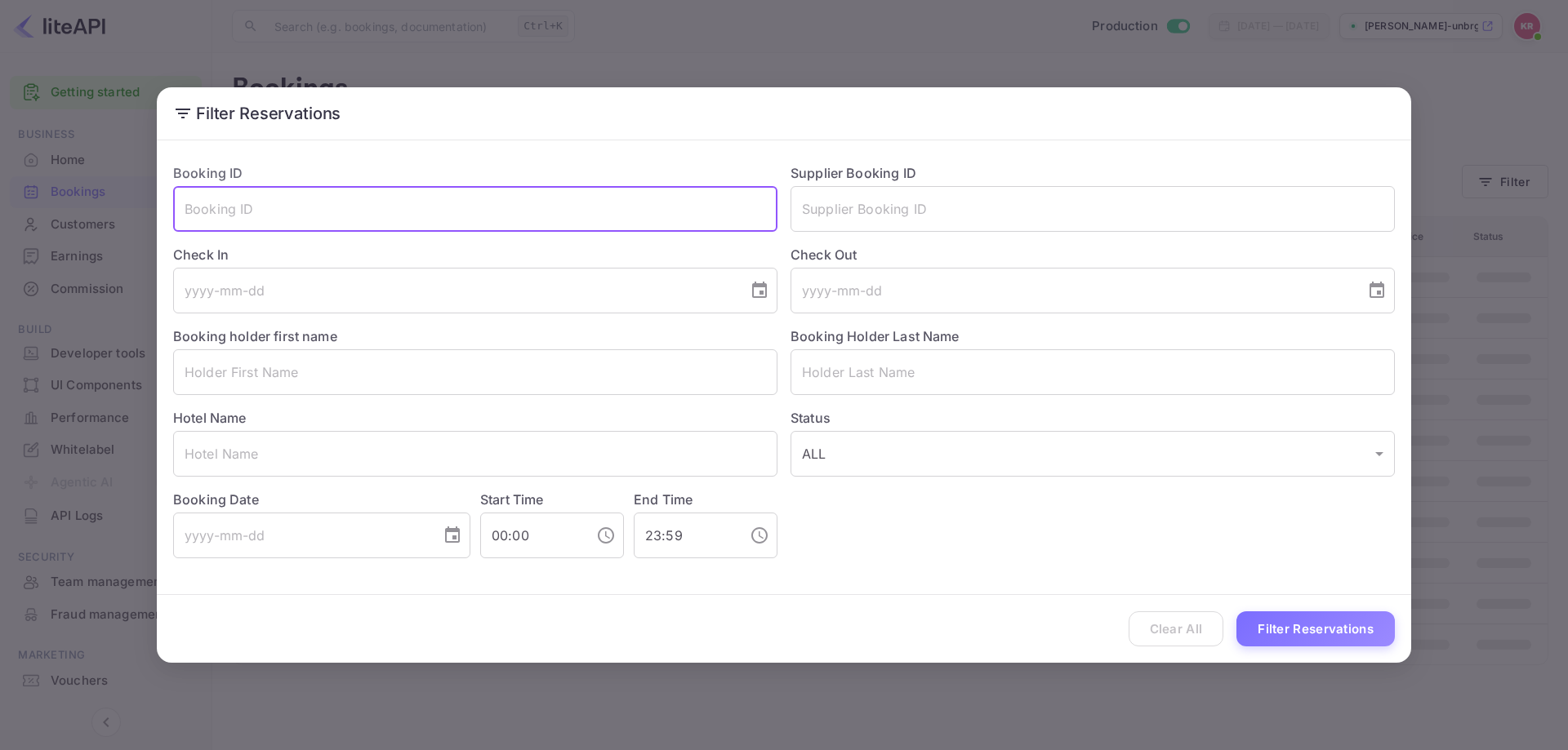
click at [318, 217] on input "text" at bounding box center [475, 209] width 605 height 46
paste input "8IznSJDNt"
type input "8IznSJDNt"
click at [1300, 630] on button "Filter Reservations" at bounding box center [1315, 628] width 158 height 35
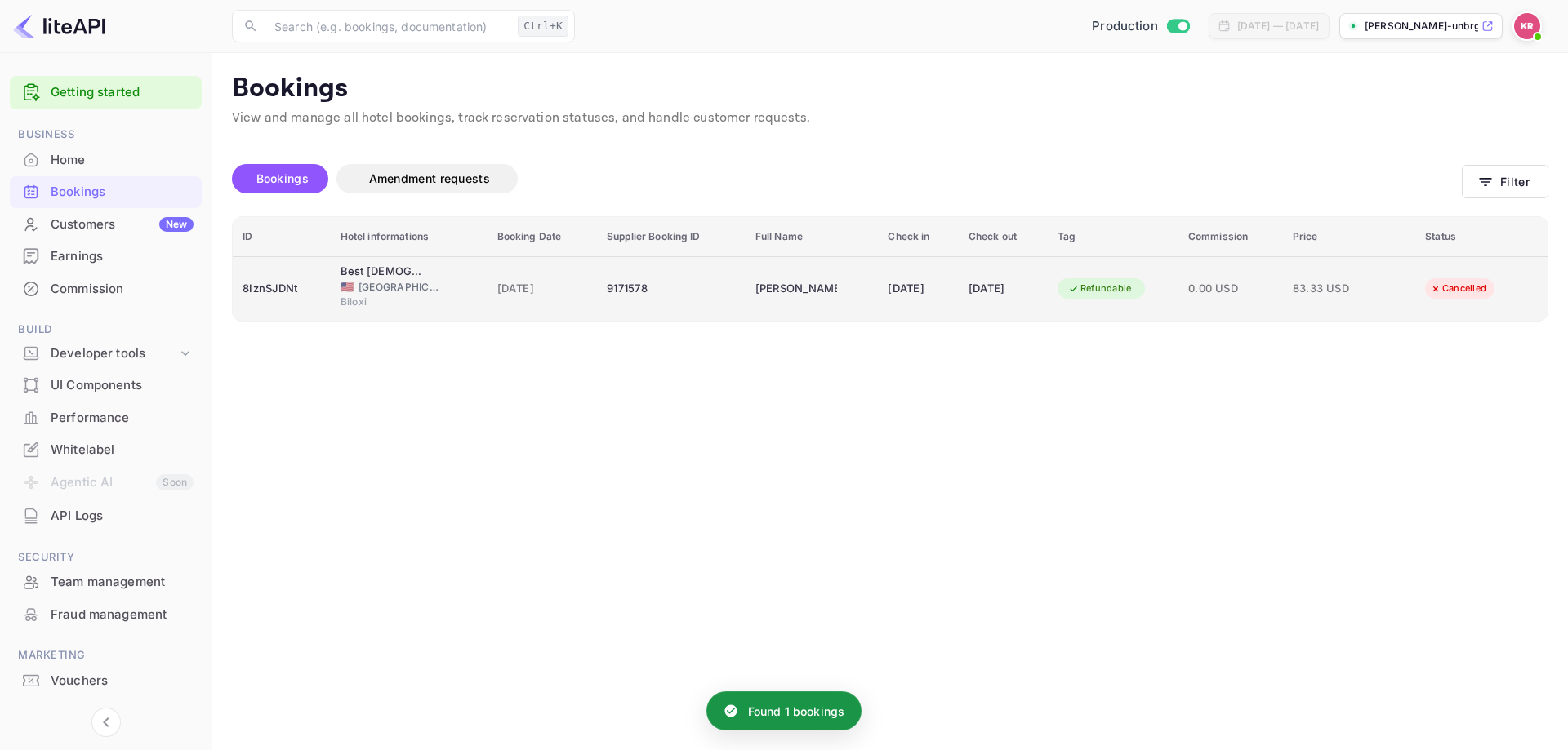
click at [1273, 284] on span "0.00 USD" at bounding box center [1230, 288] width 85 height 18
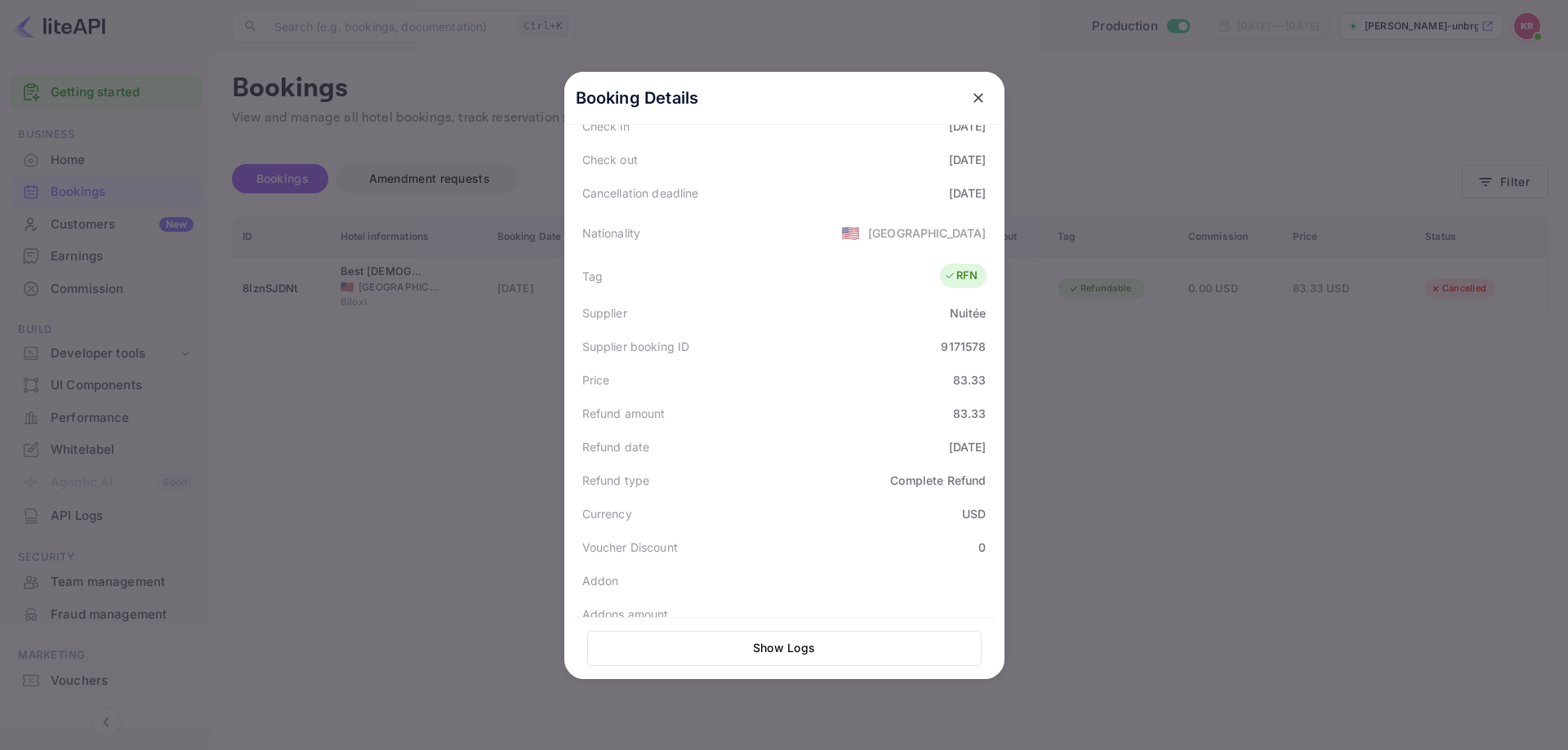
scroll to position [287, 0]
